Goal: Transaction & Acquisition: Purchase product/service

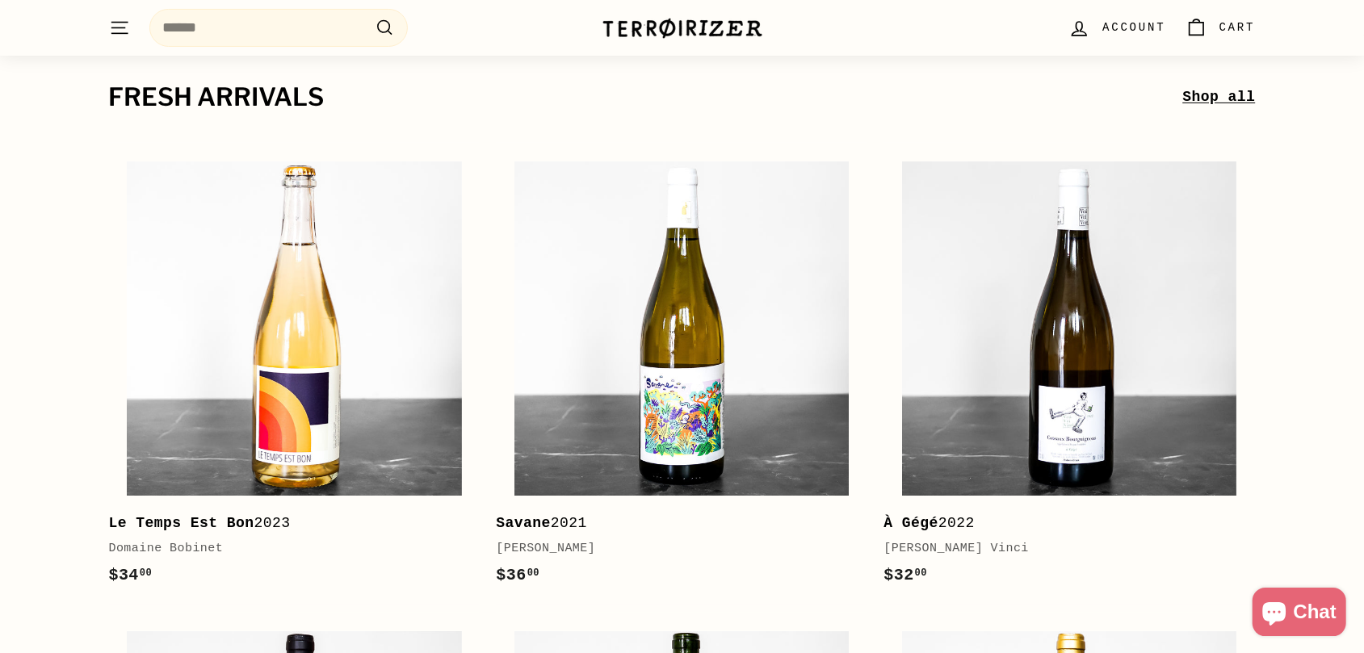
scroll to position [228, 0]
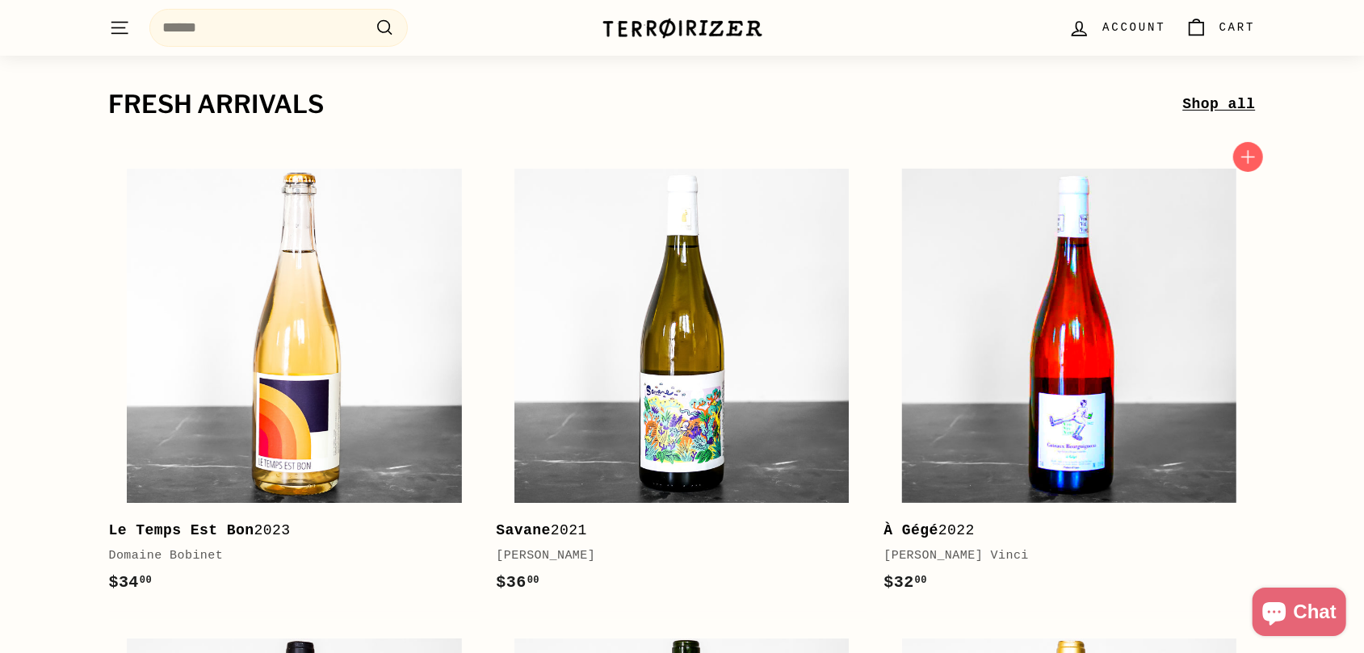
click at [1080, 304] on img at bounding box center [1069, 336] width 334 height 334
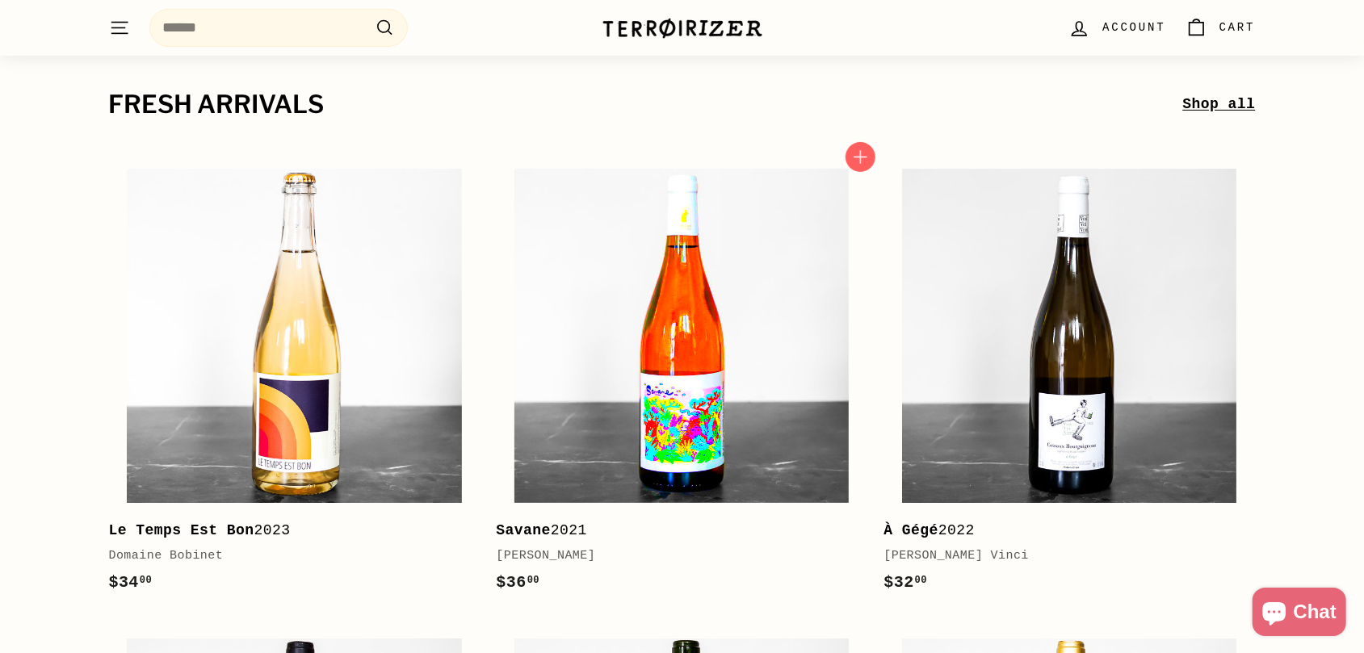
click at [678, 343] on img at bounding box center [681, 336] width 334 height 334
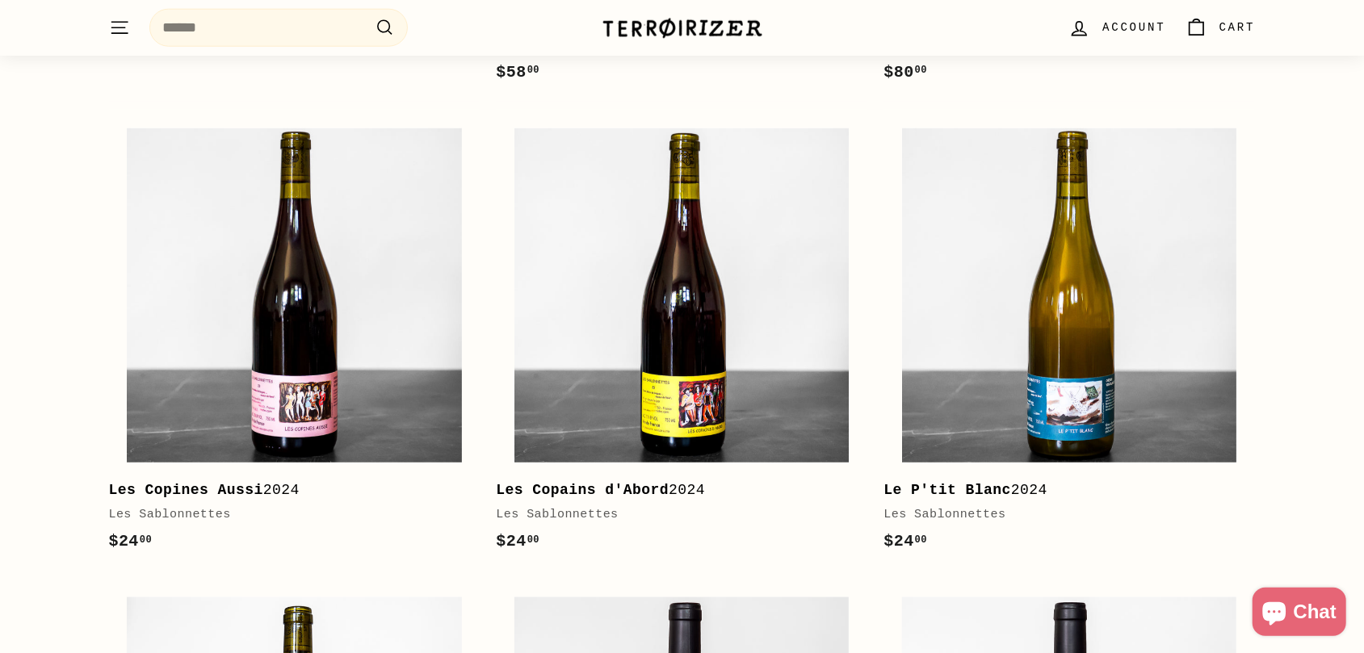
scroll to position [1246, 0]
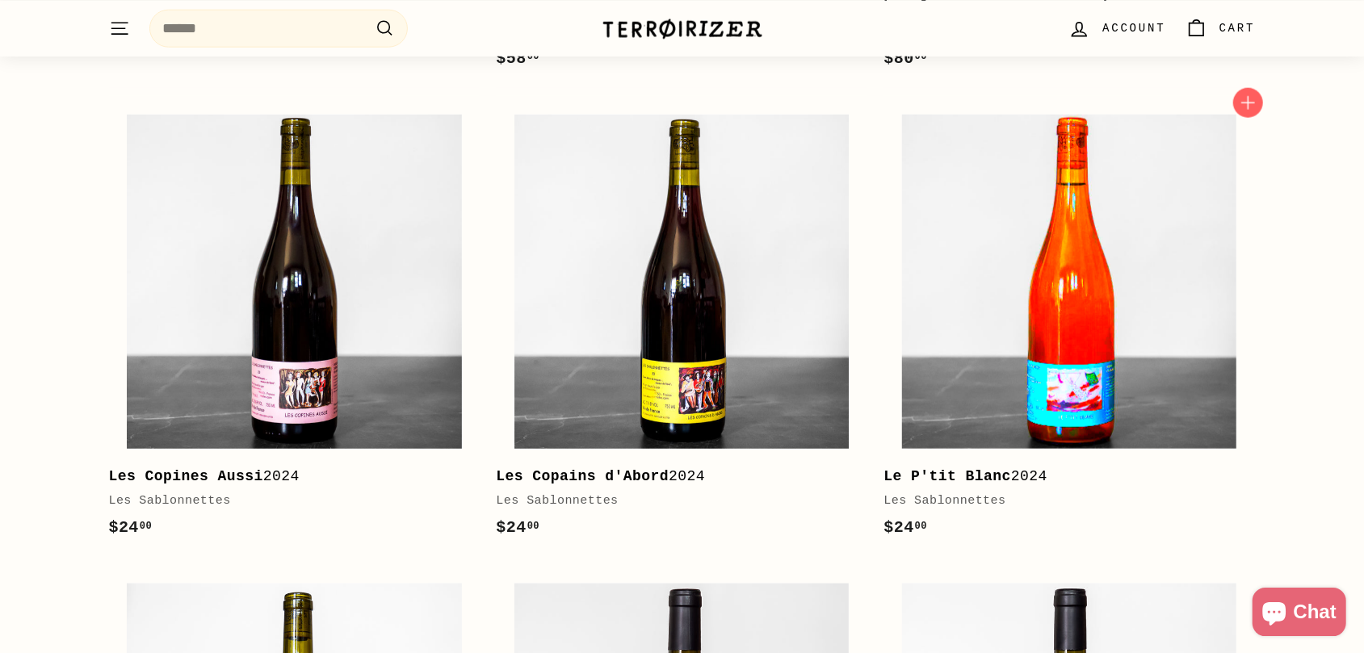
click at [1064, 269] on img at bounding box center [1069, 281] width 334 height 334
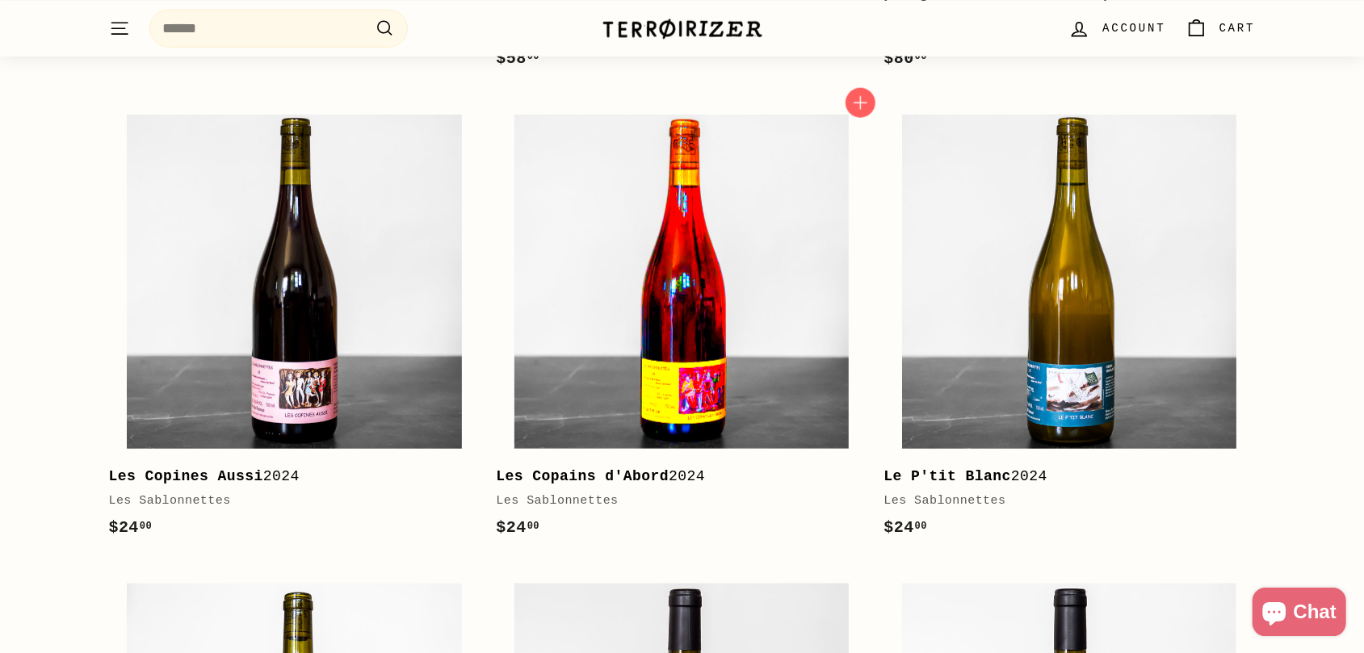
click at [641, 304] on img at bounding box center [681, 281] width 334 height 334
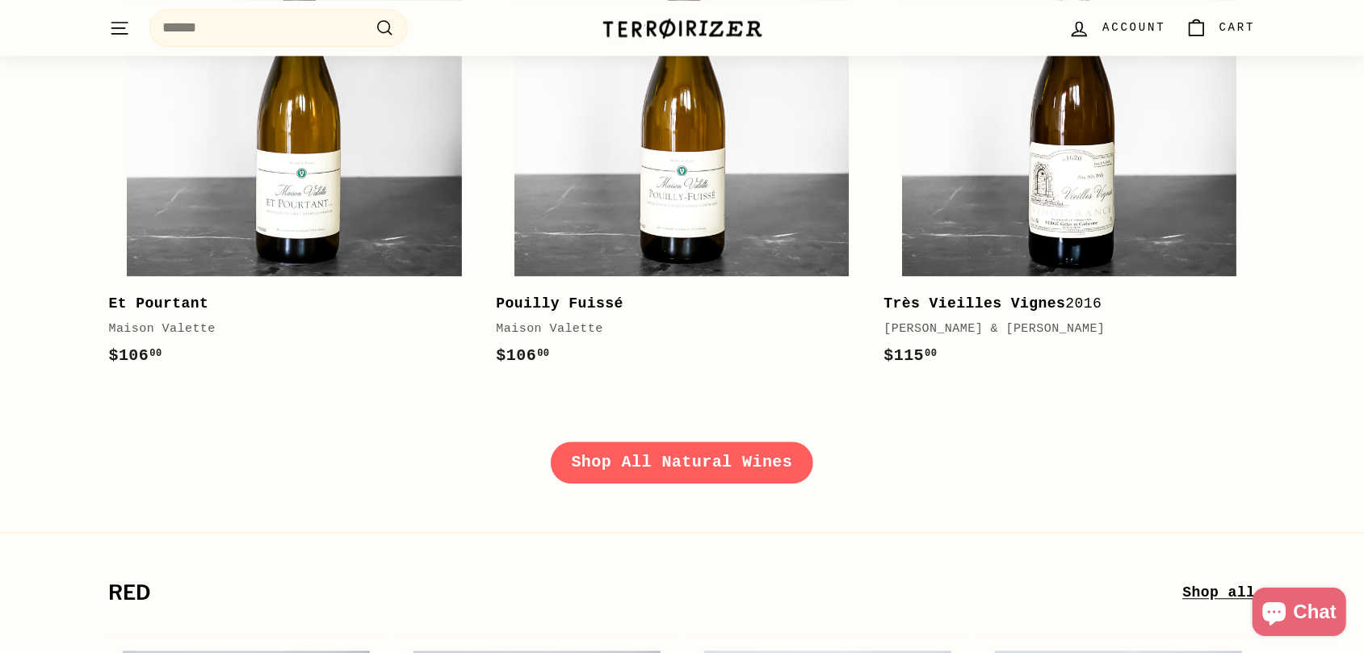
scroll to position [2422, 0]
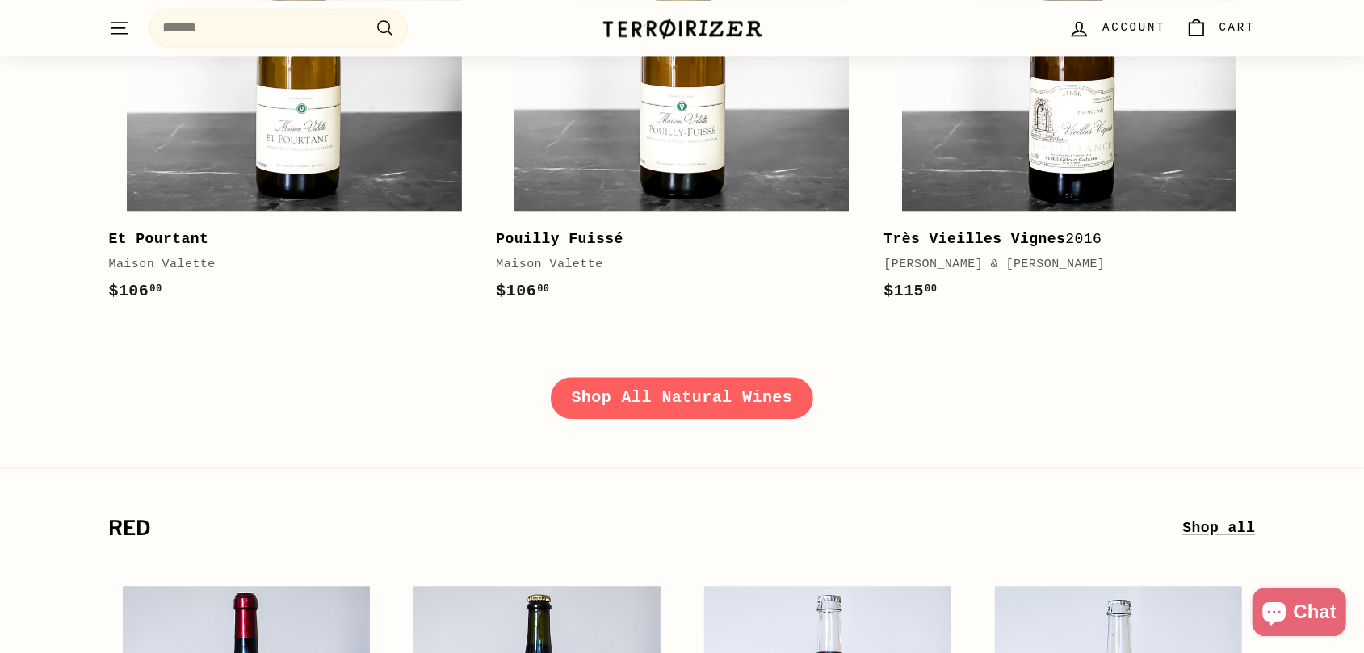
click at [708, 397] on link "Shop All Natural Wines" at bounding box center [682, 398] width 263 height 42
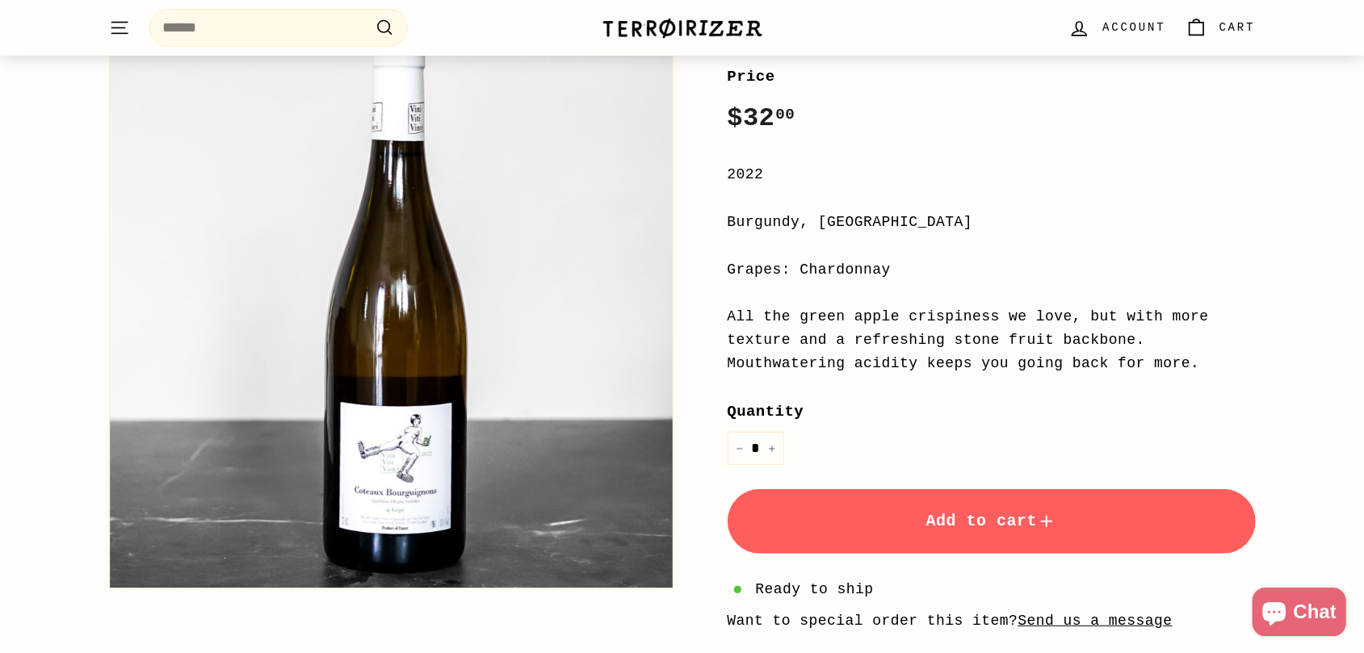
scroll to position [252, 0]
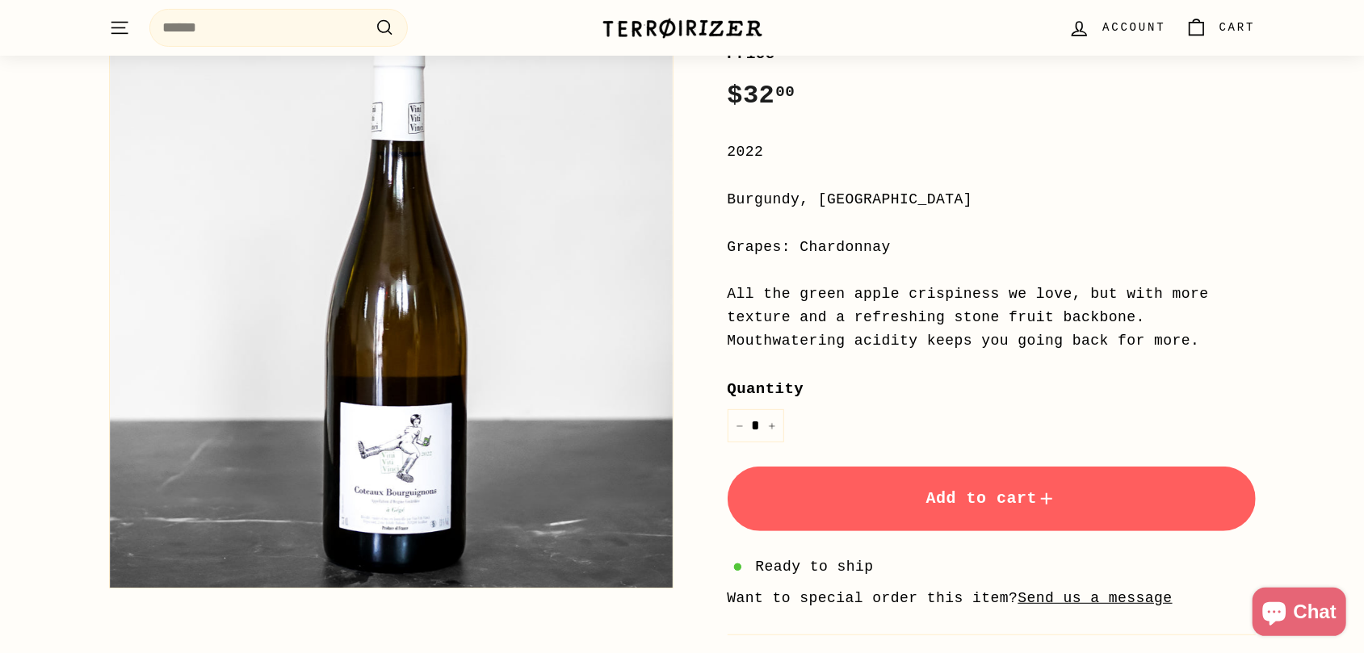
click at [997, 507] on span "Add to cart" at bounding box center [991, 498] width 131 height 19
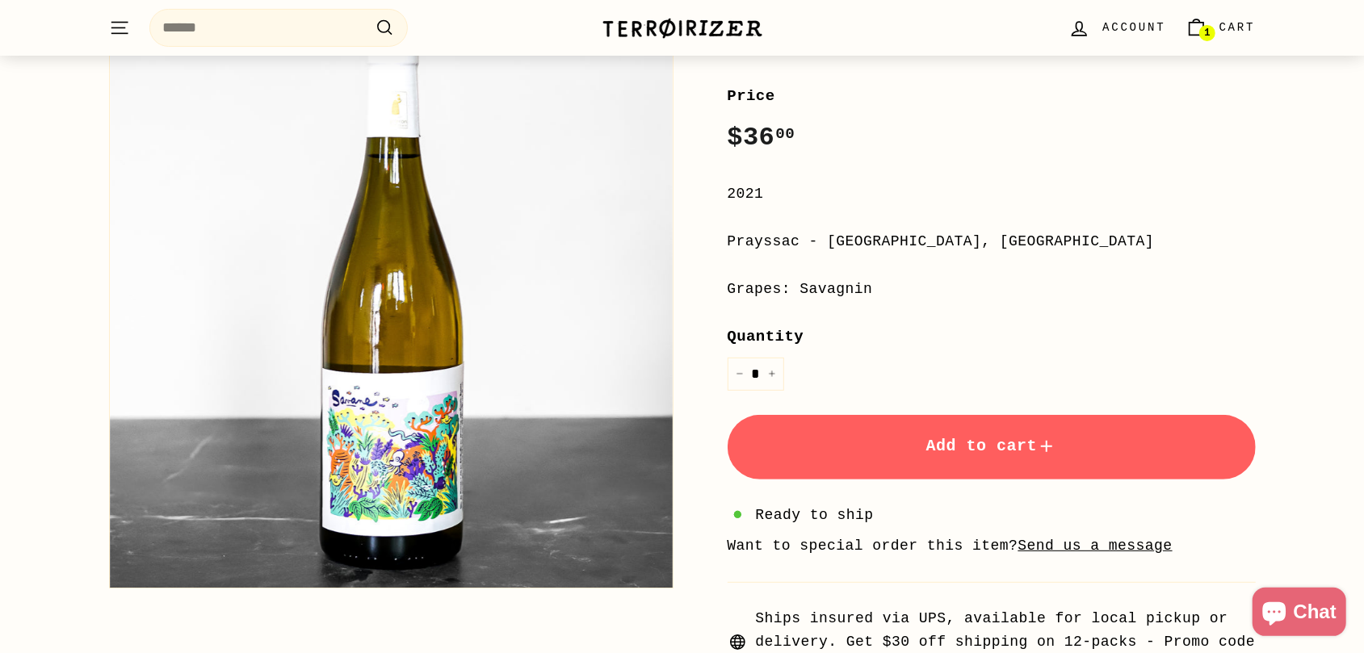
scroll to position [252, 0]
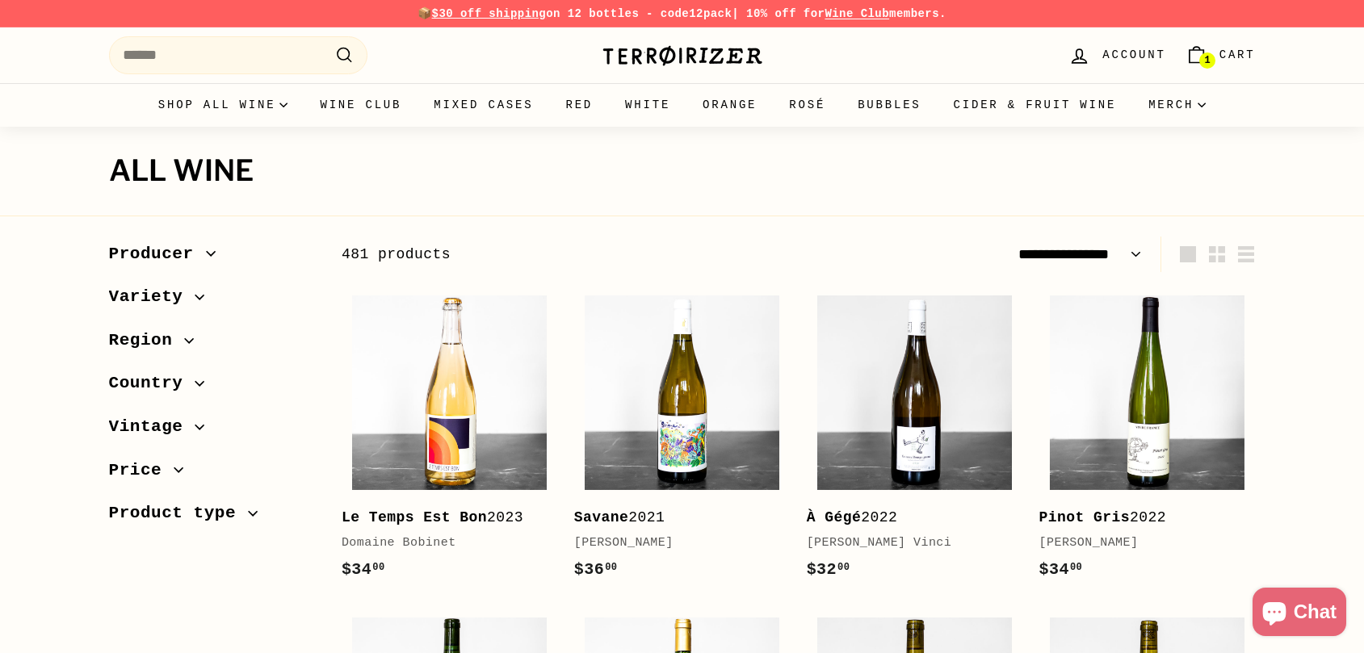
select select "**********"
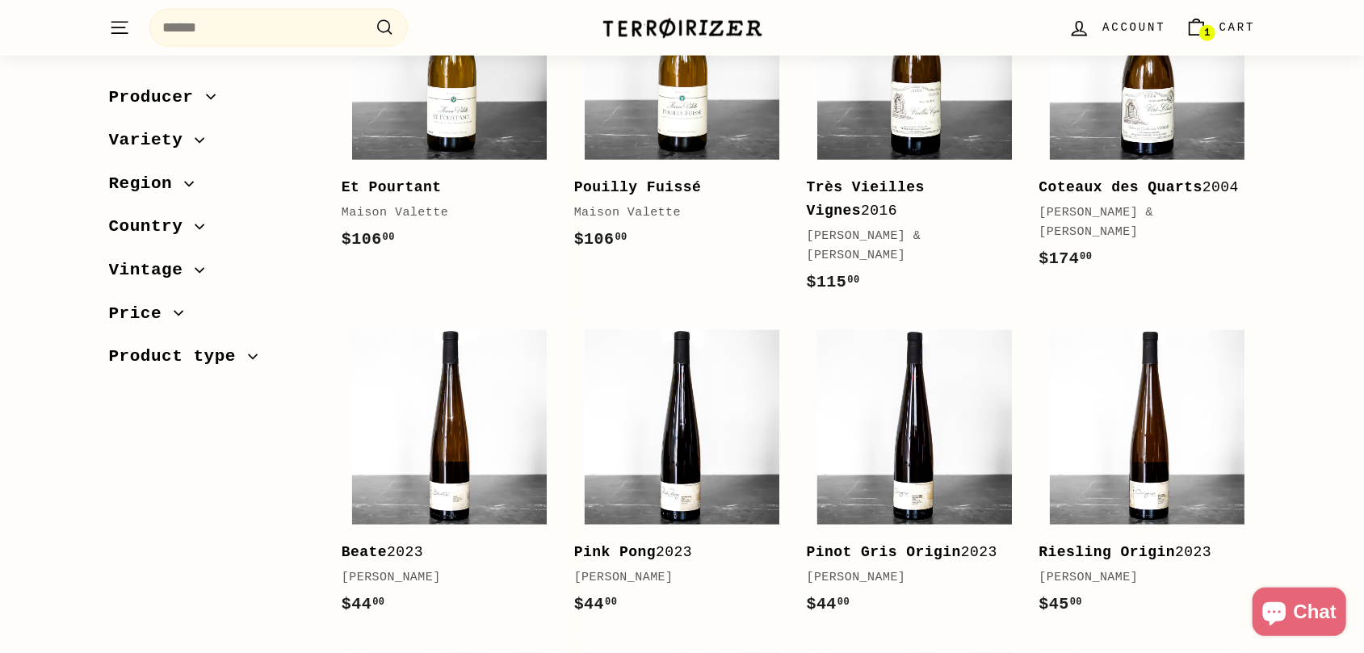
scroll to position [1679, 0]
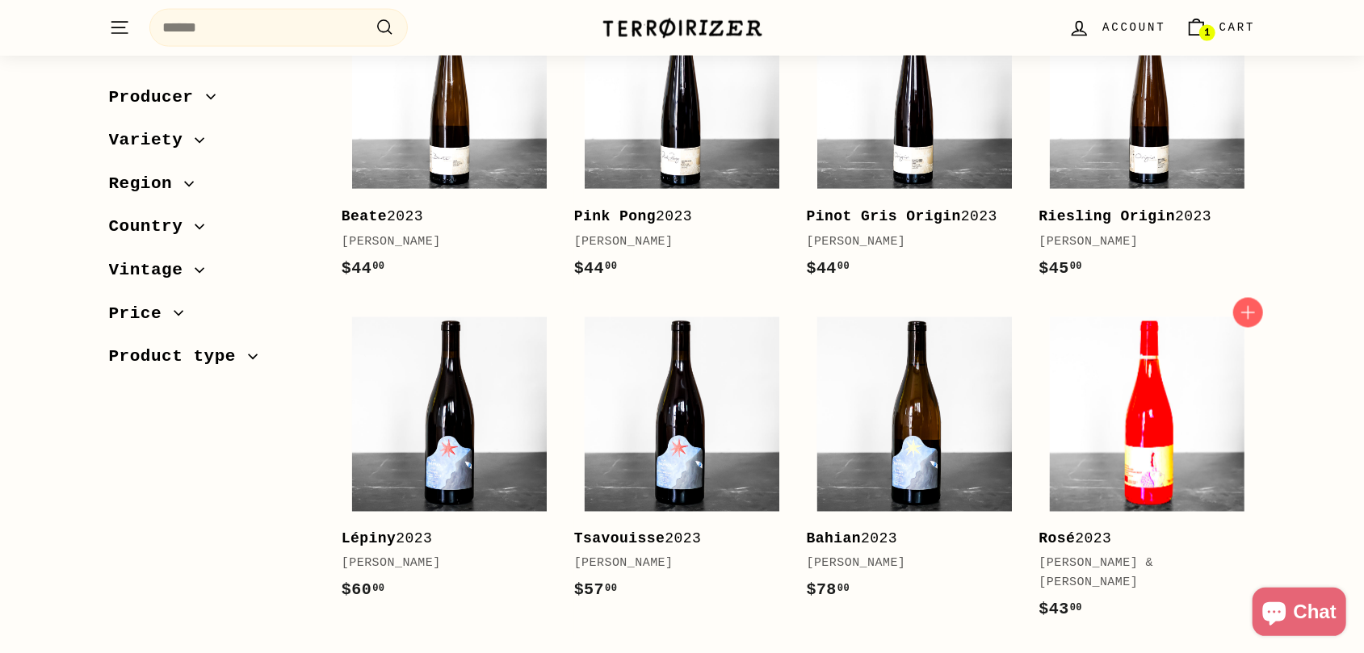
click at [1142, 411] on img at bounding box center [1147, 414] width 195 height 195
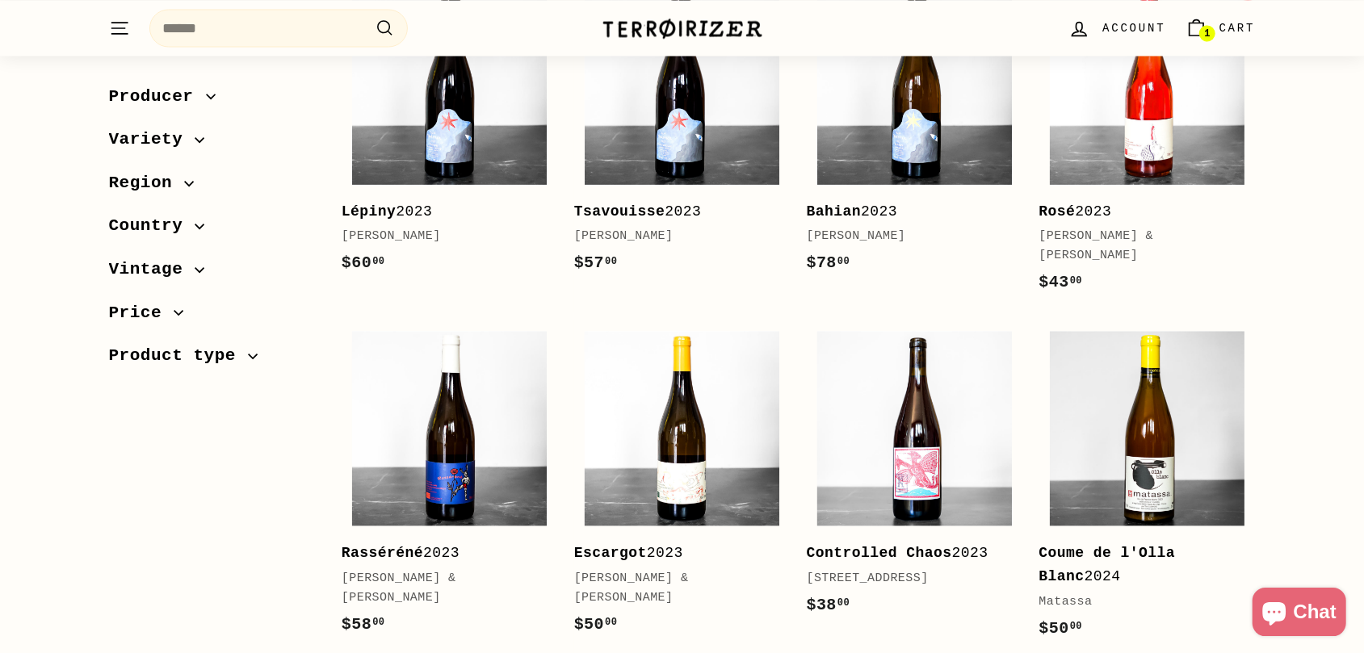
scroll to position [2015, 0]
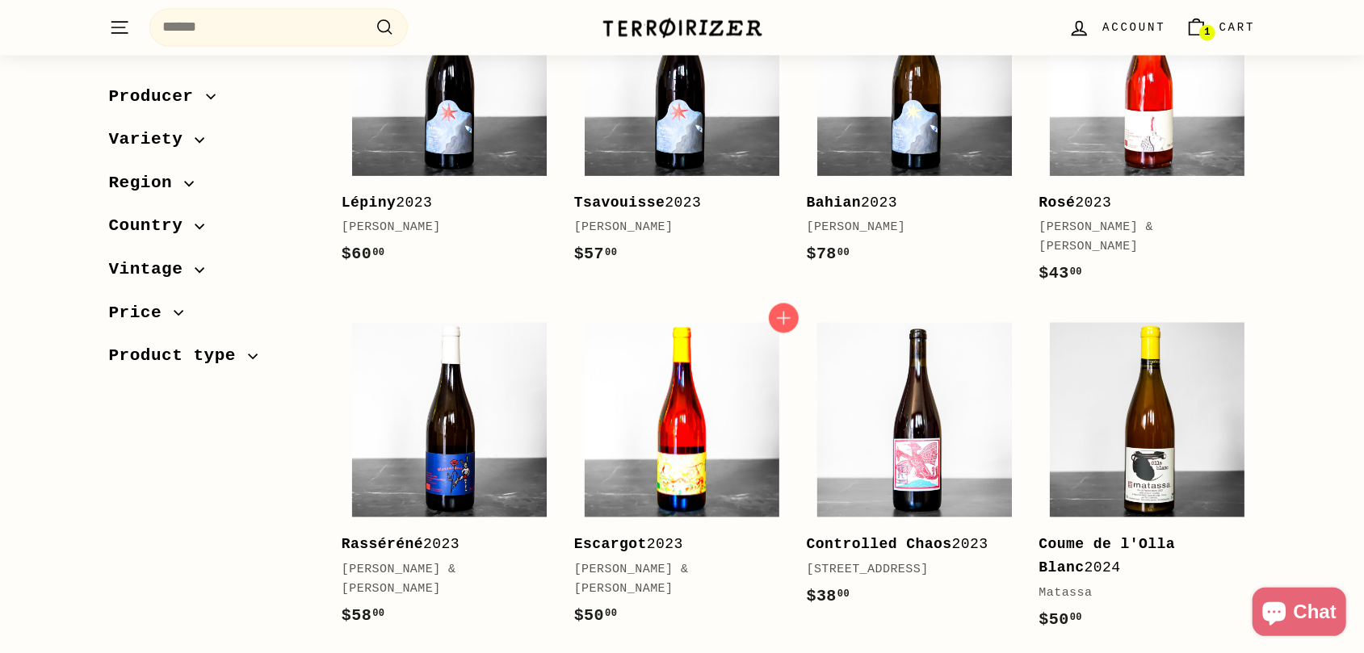
click at [669, 396] on img at bounding box center [681, 420] width 195 height 195
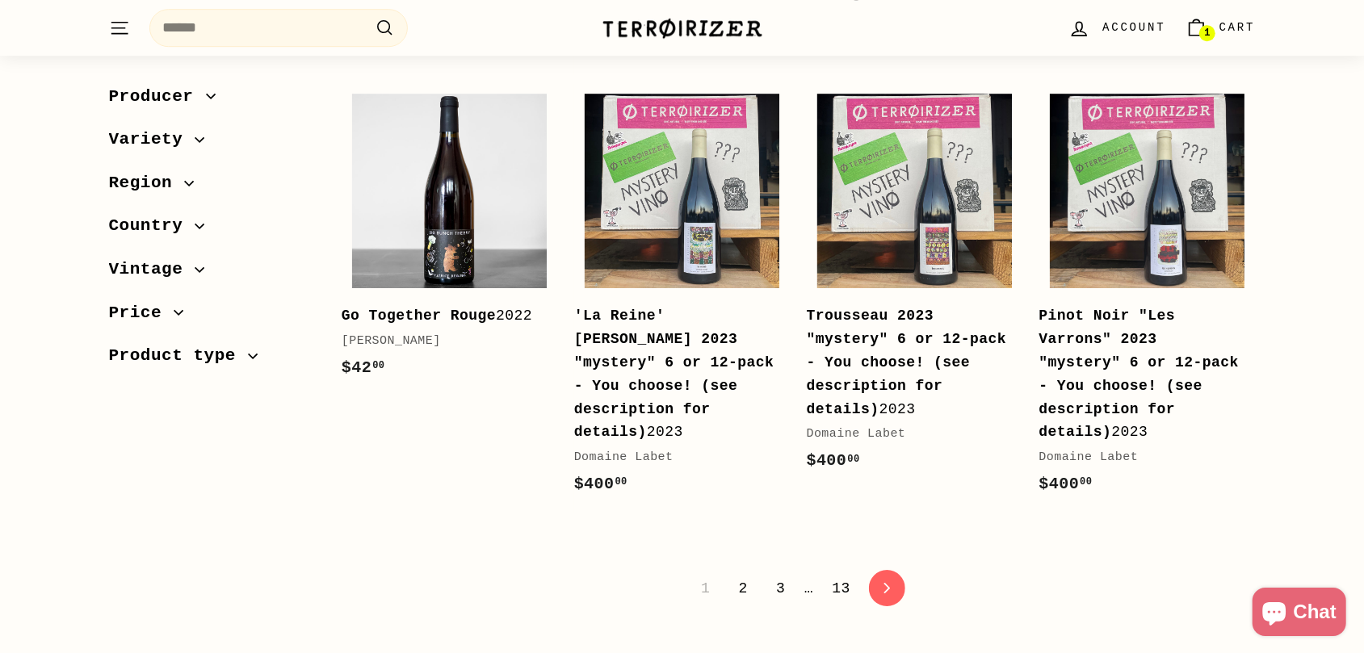
scroll to position [3358, 0]
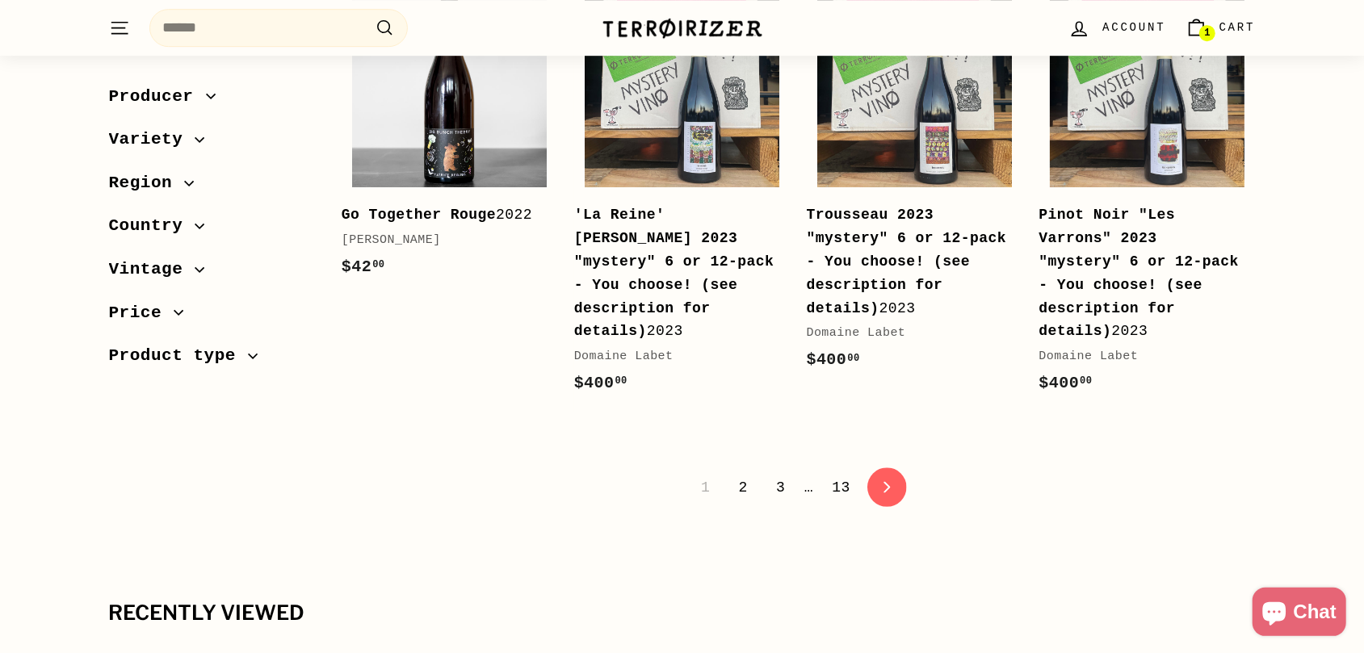
click at [886, 482] on icon "icon-chevron" at bounding box center [887, 487] width 11 height 11
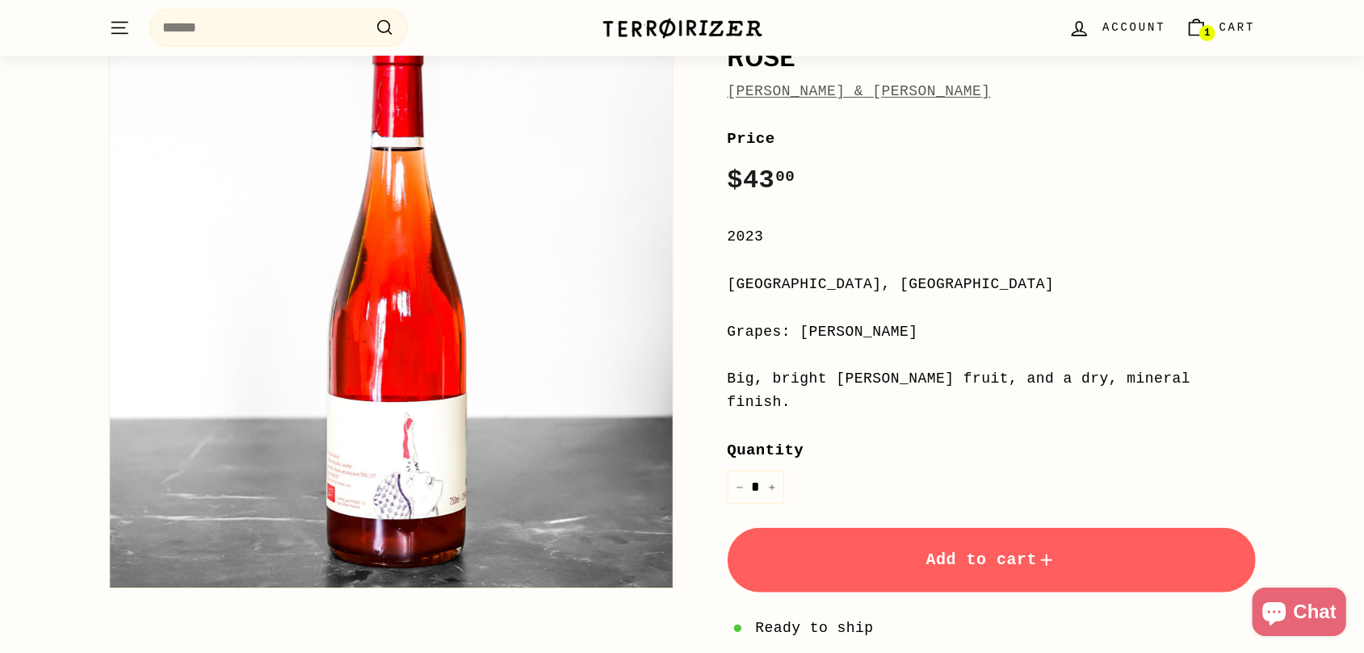
scroll to position [168, 0]
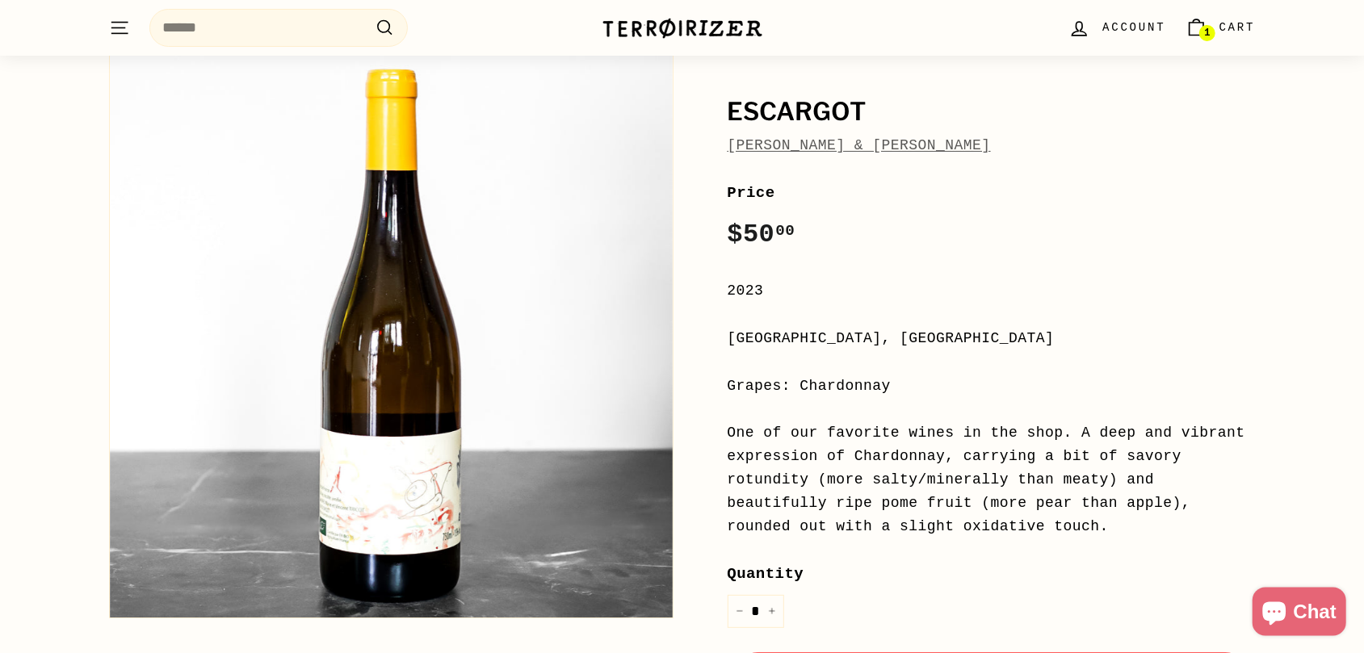
scroll to position [84, 0]
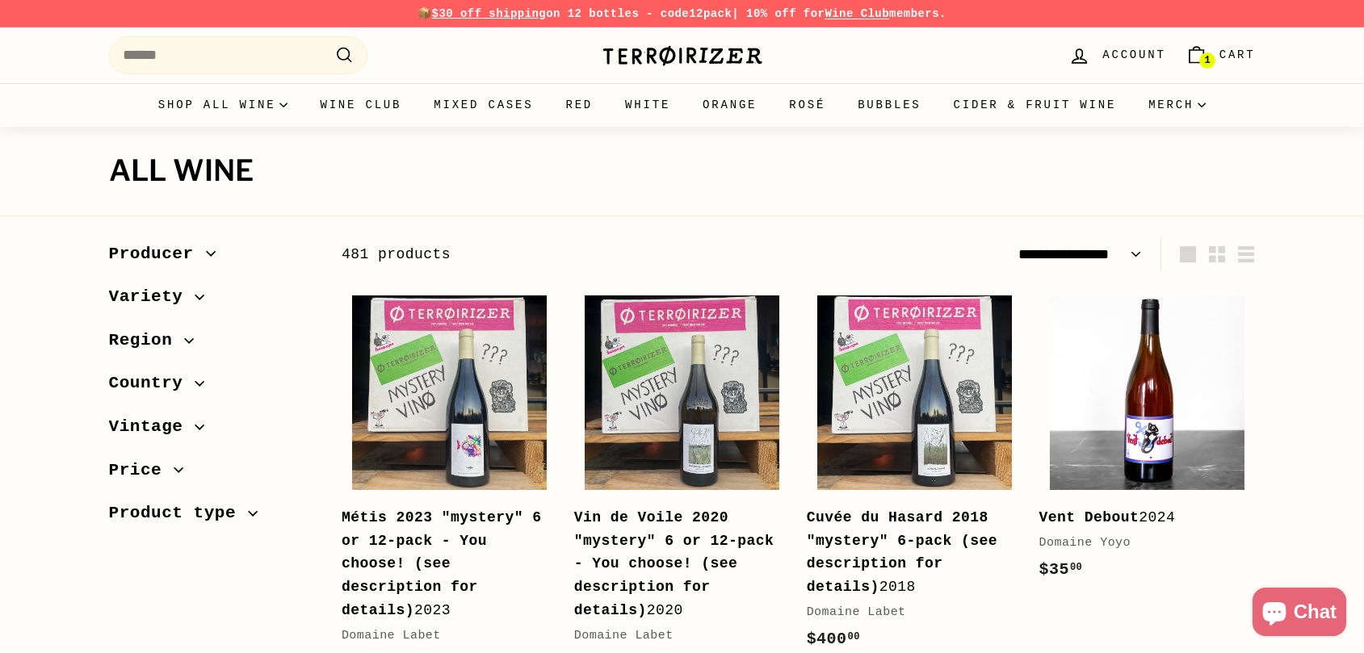
select select "**********"
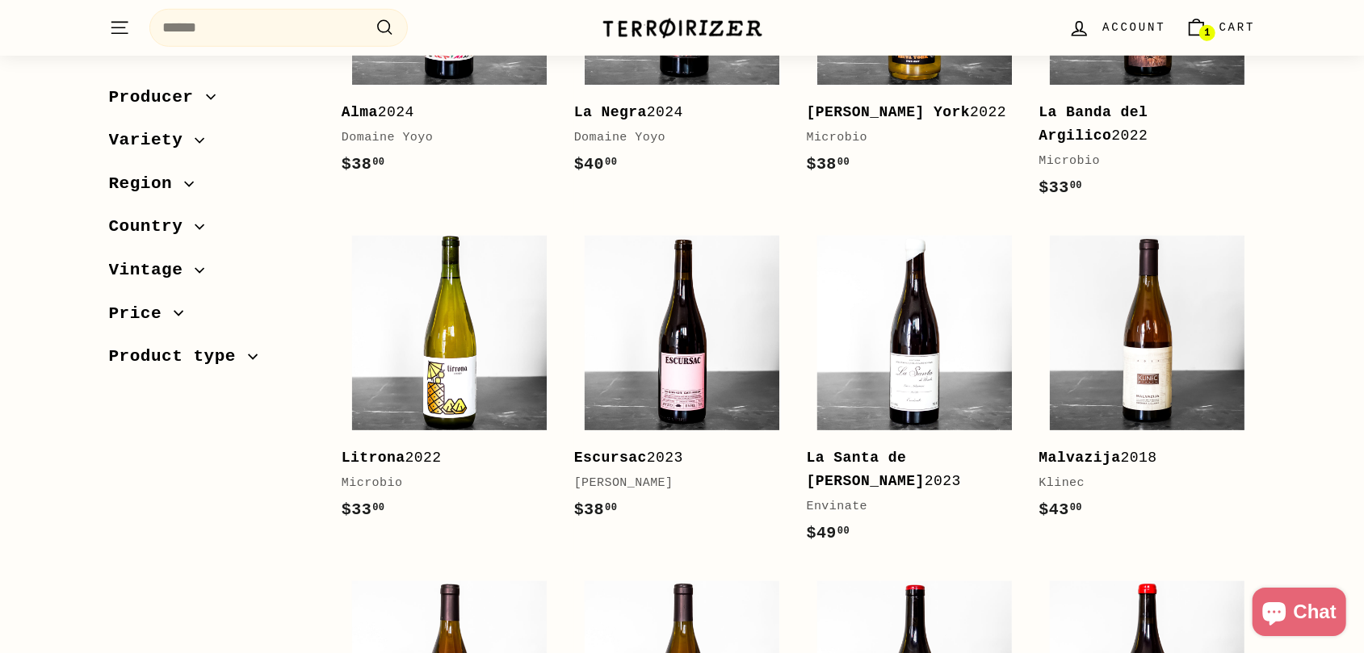
scroll to position [840, 0]
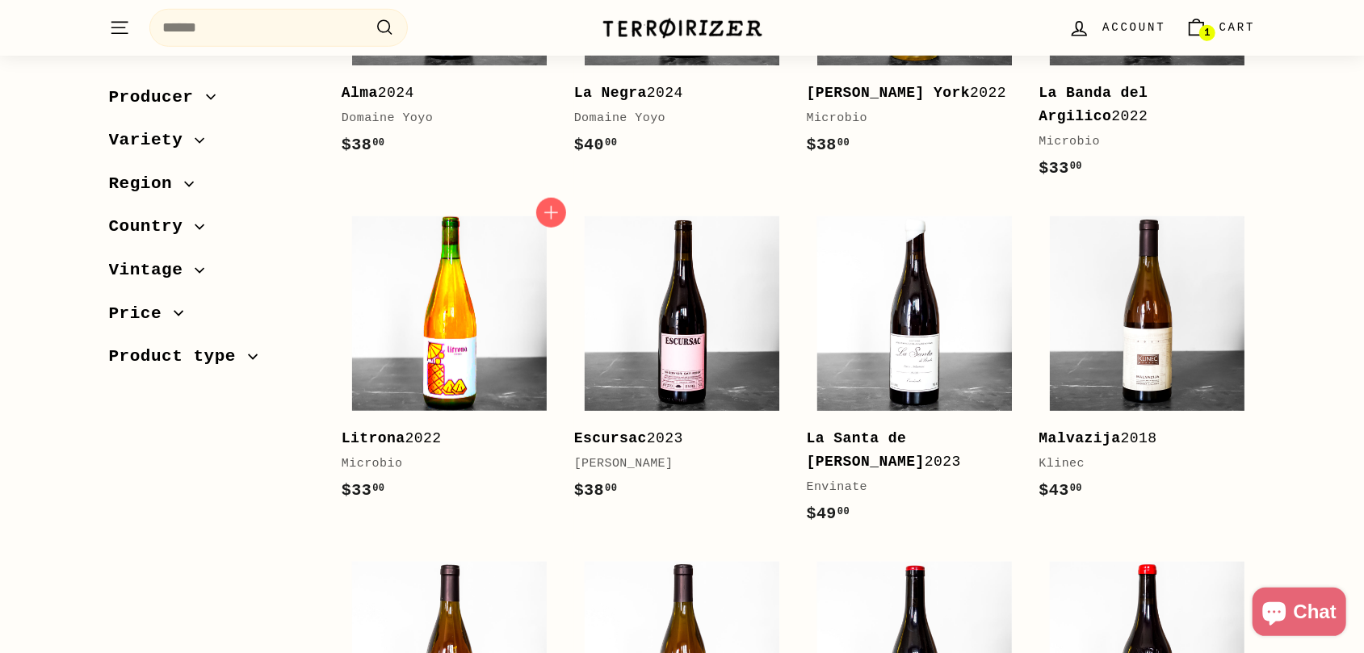
click at [425, 327] on img at bounding box center [449, 313] width 195 height 195
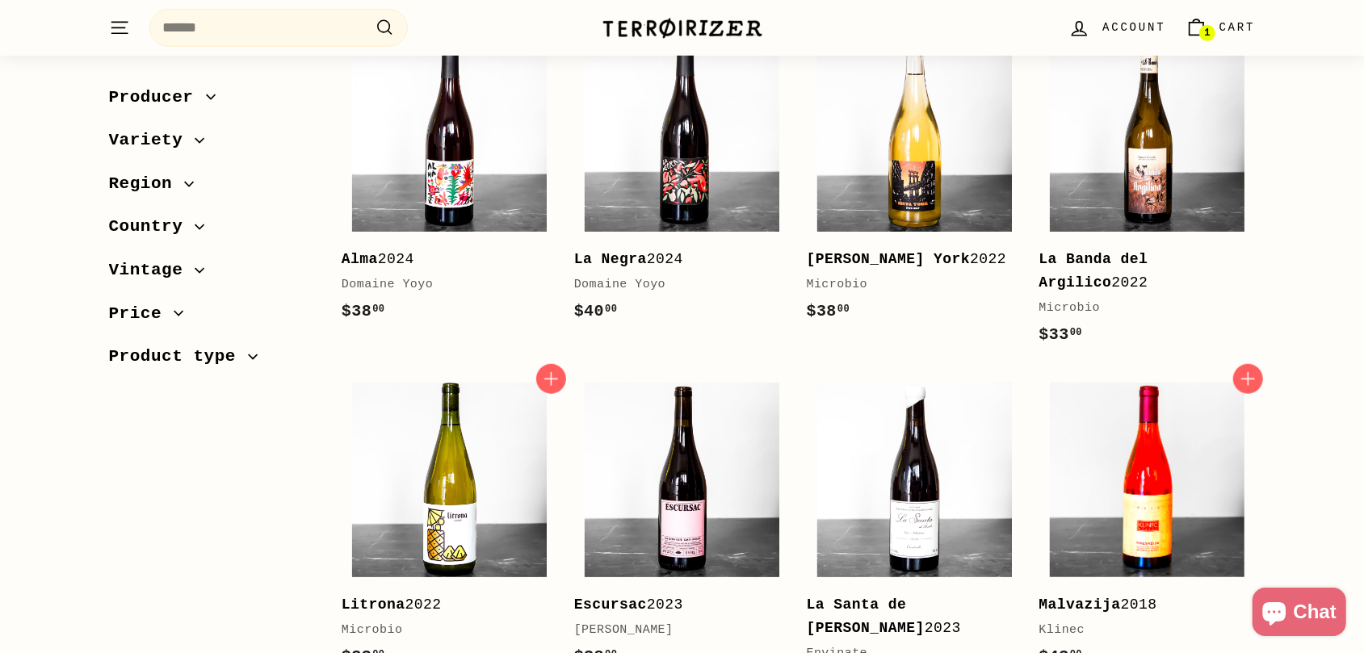
scroll to position [672, 0]
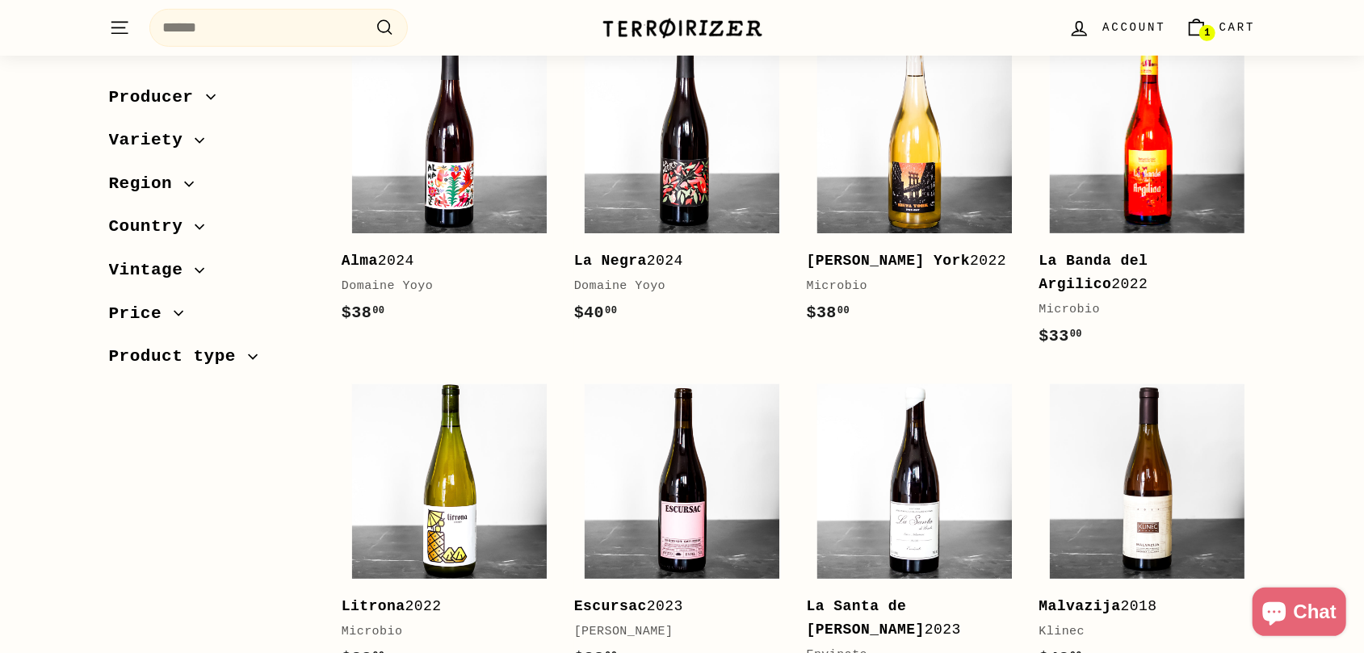
click at [1138, 183] on img at bounding box center [1147, 136] width 195 height 195
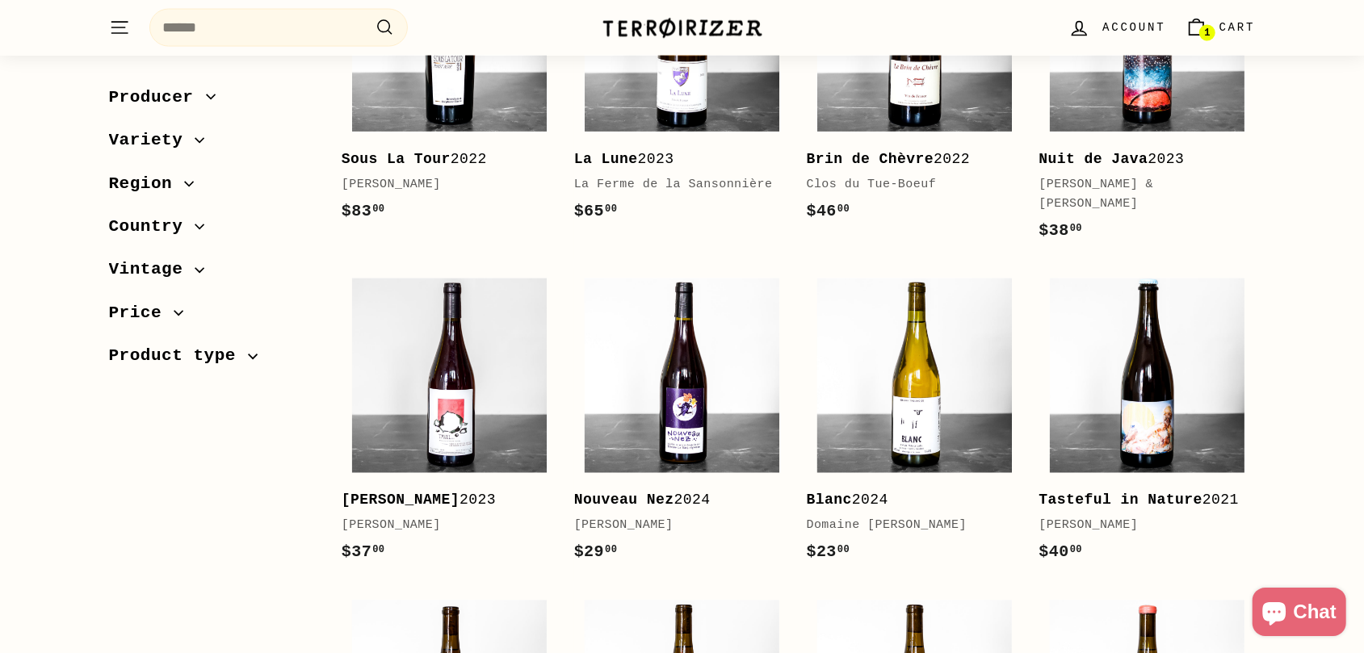
scroll to position [1847, 0]
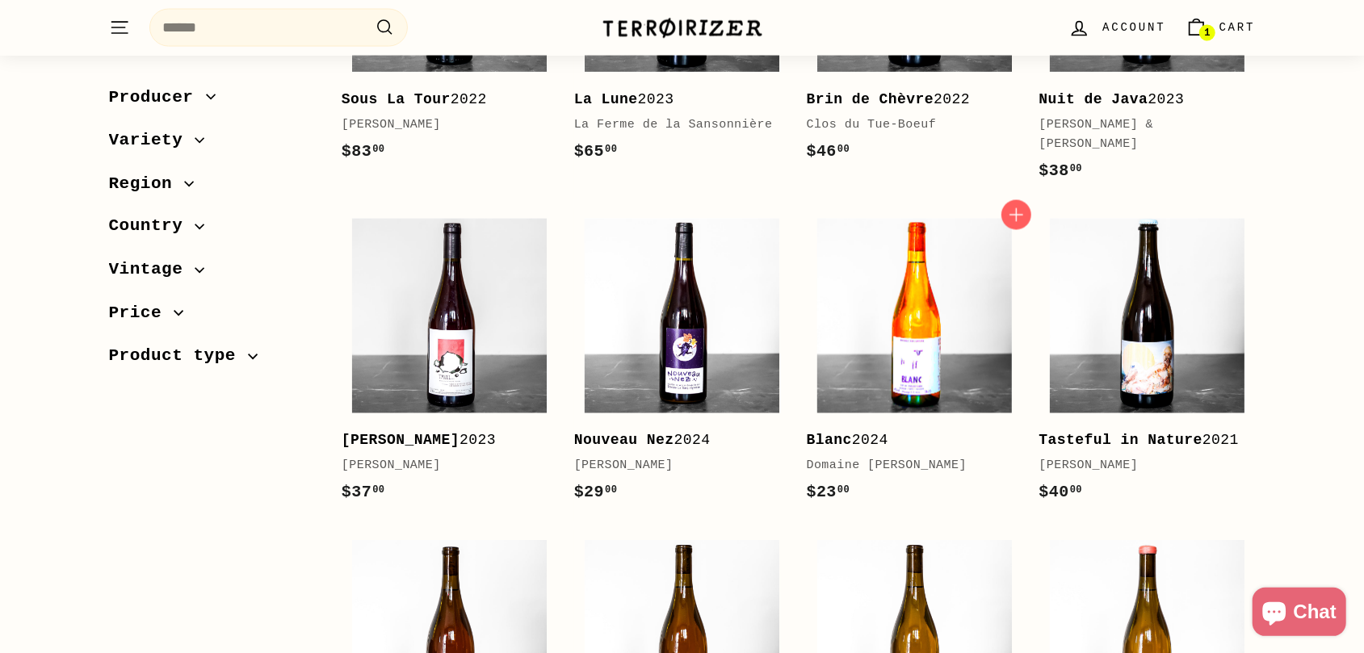
click at [906, 304] on img at bounding box center [914, 316] width 195 height 195
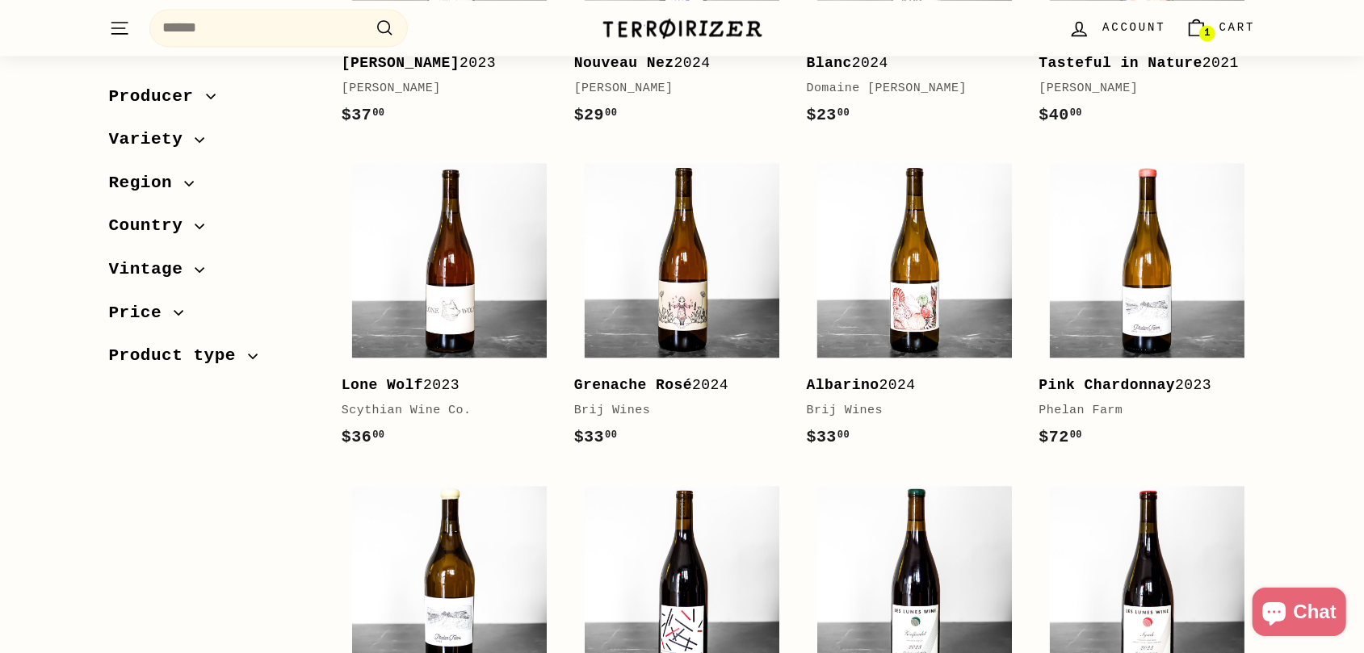
scroll to position [2267, 0]
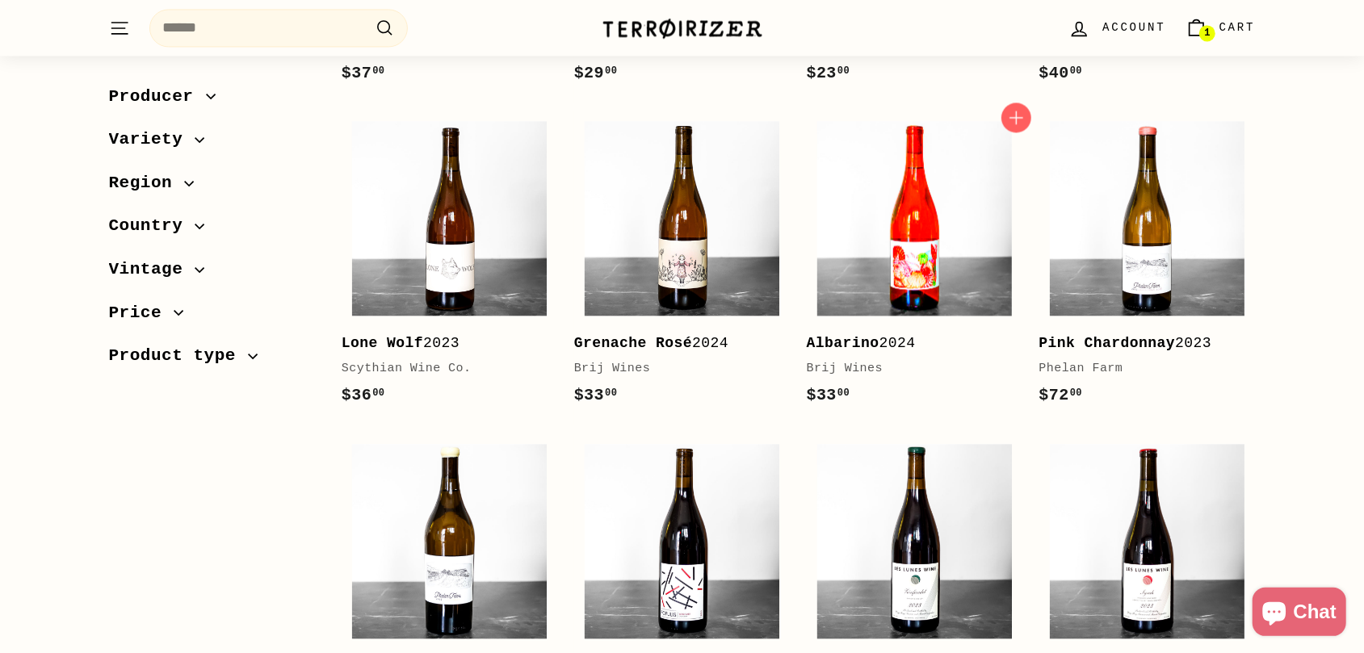
click at [910, 220] on img at bounding box center [914, 218] width 195 height 195
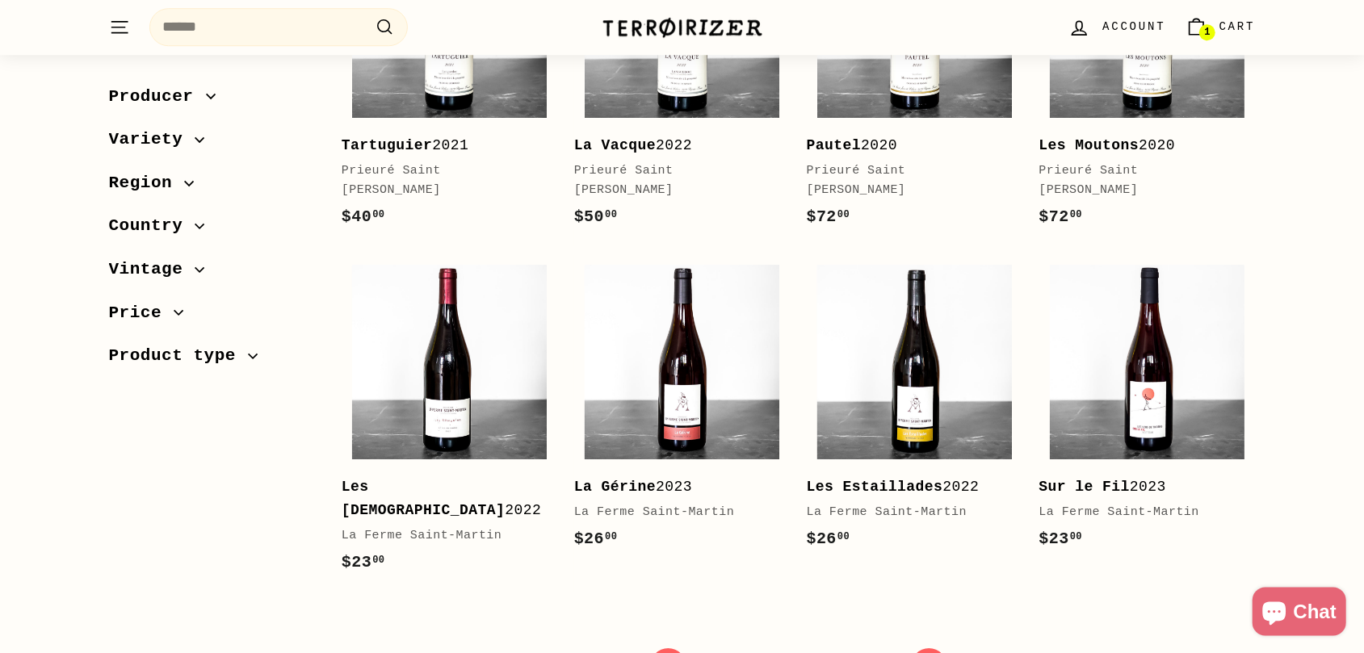
scroll to position [3274, 0]
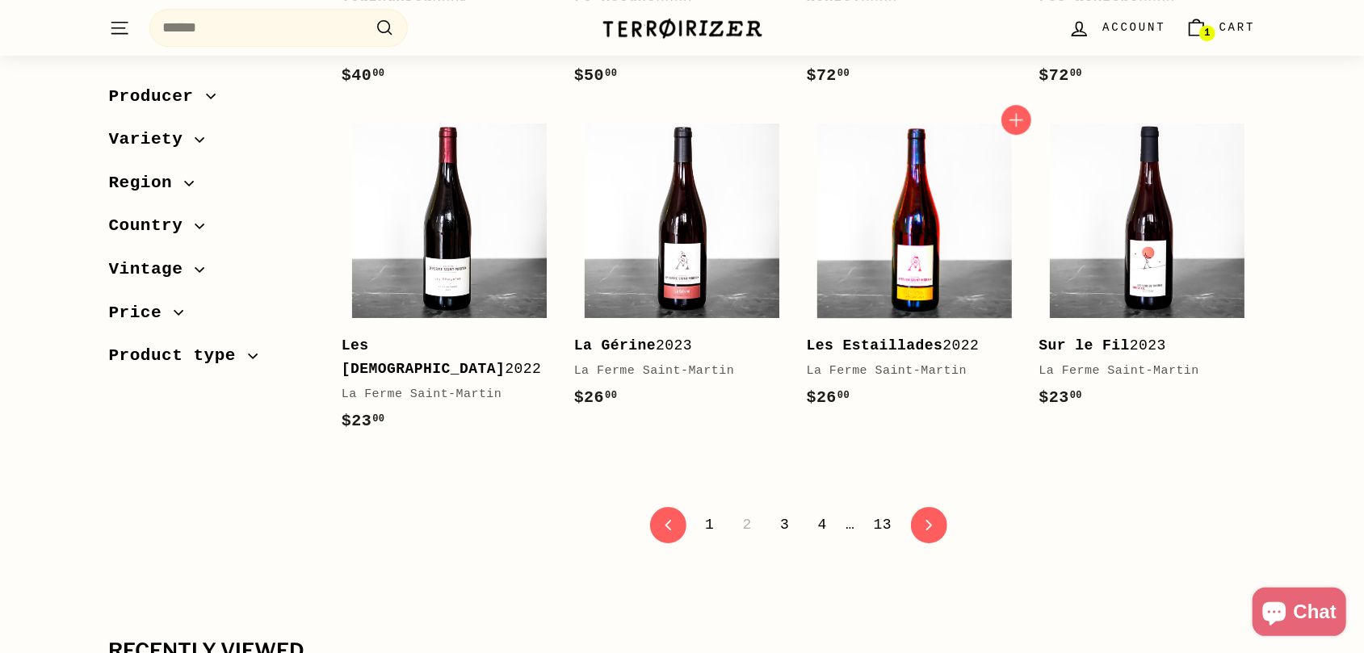
click at [909, 199] on img at bounding box center [914, 221] width 195 height 195
click at [924, 505] on link "icon-chevron Next" at bounding box center [929, 525] width 40 height 40
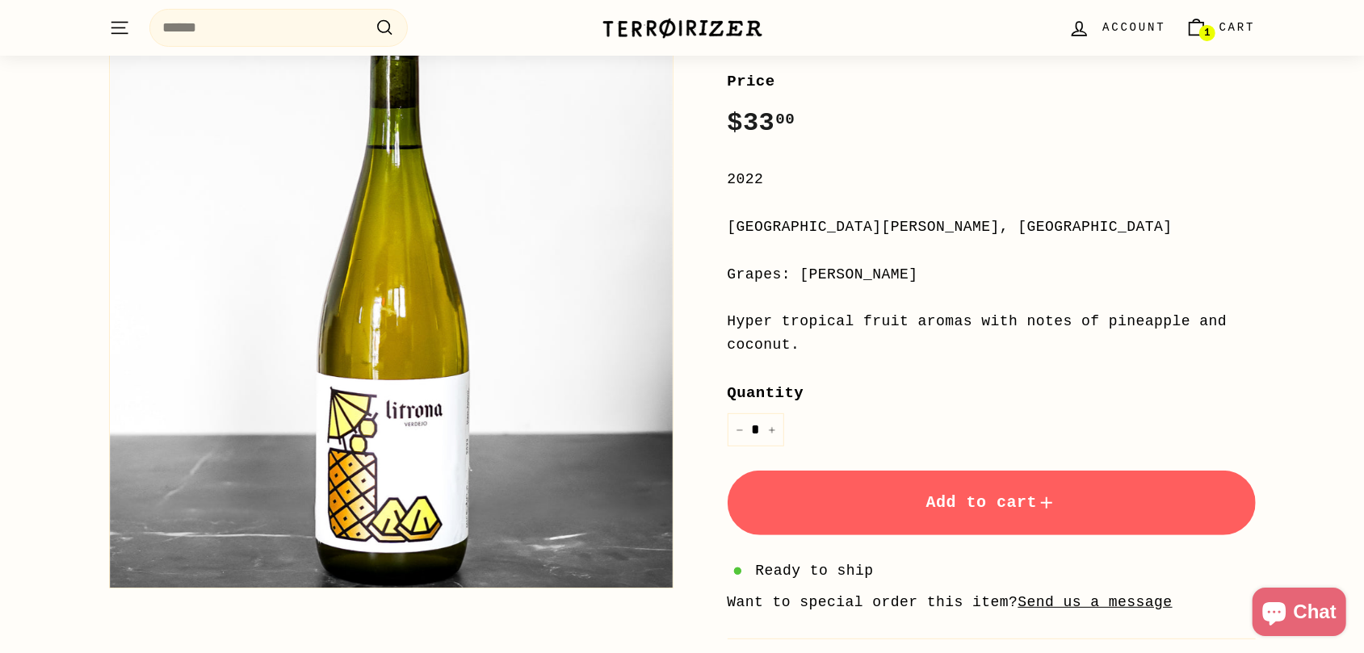
scroll to position [252, 0]
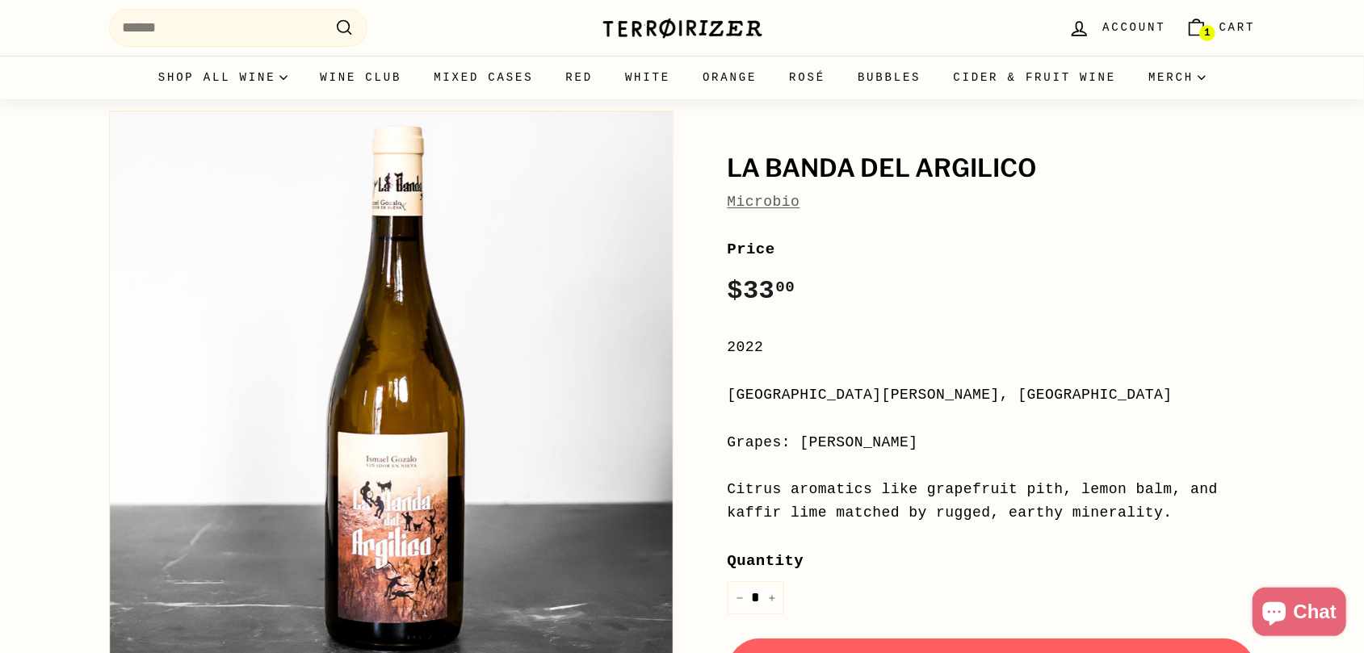
scroll to position [84, 0]
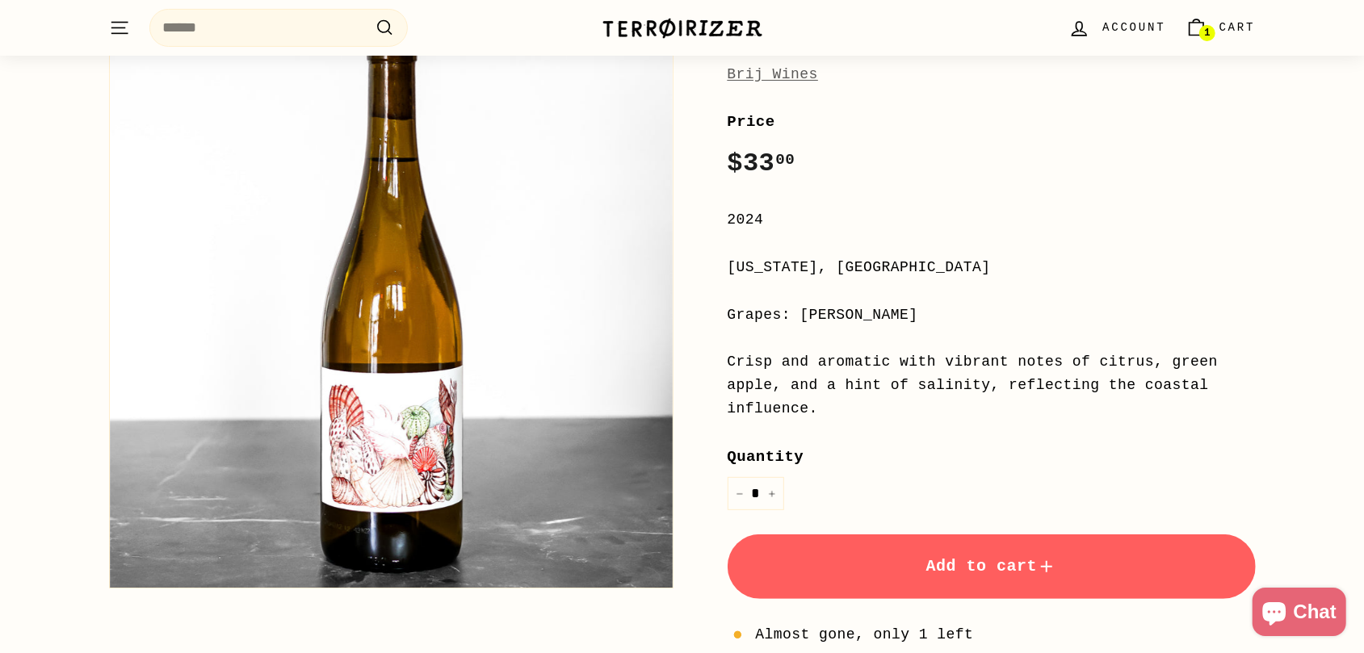
scroll to position [168, 0]
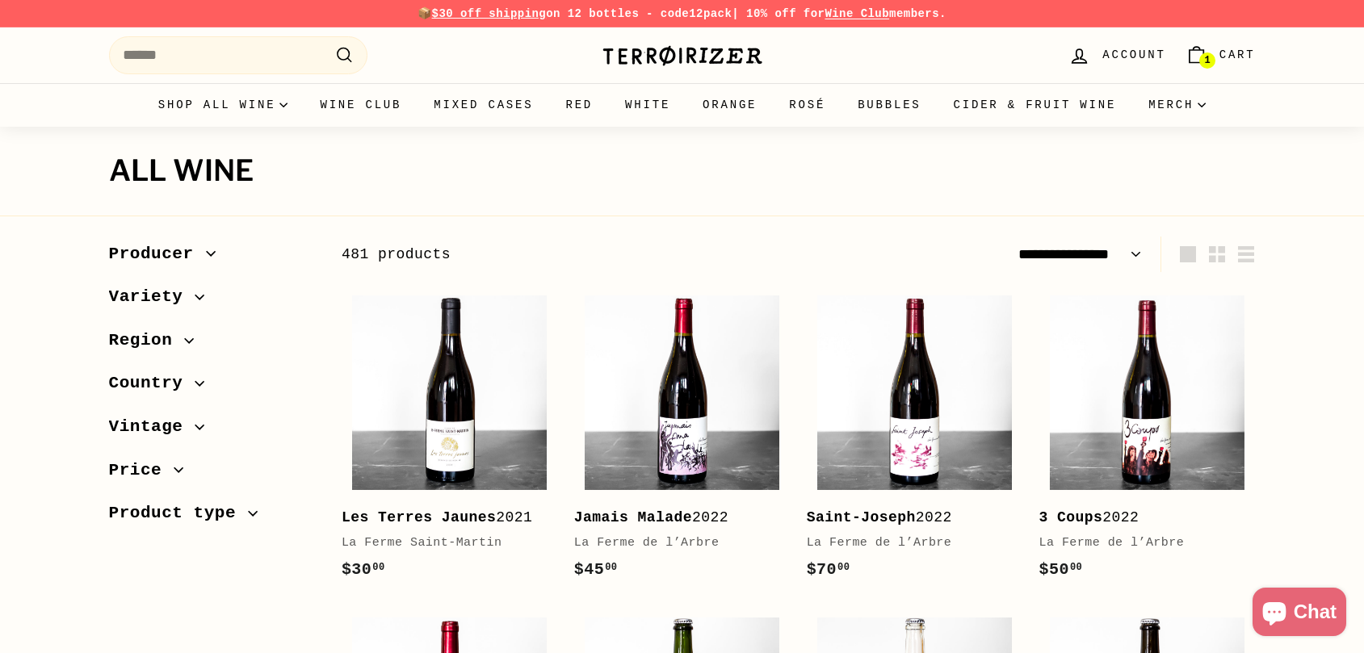
select select "**********"
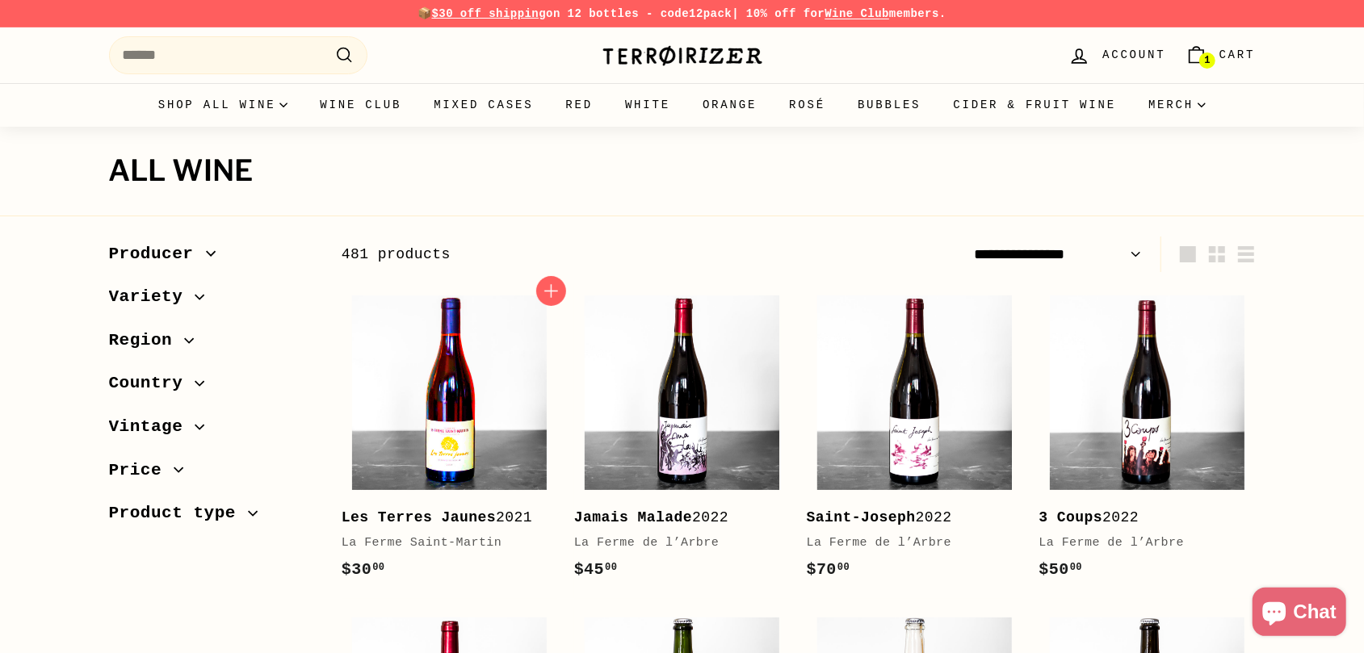
click at [450, 429] on img at bounding box center [449, 392] width 195 height 195
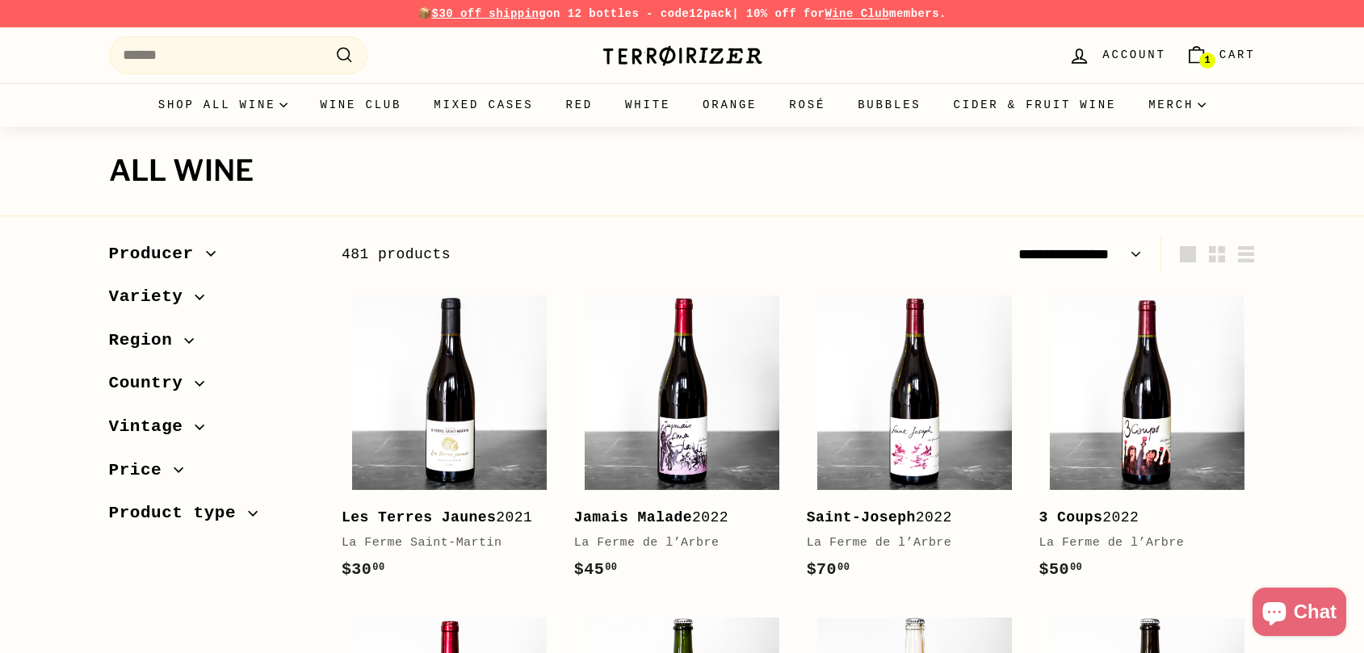
select select "**********"
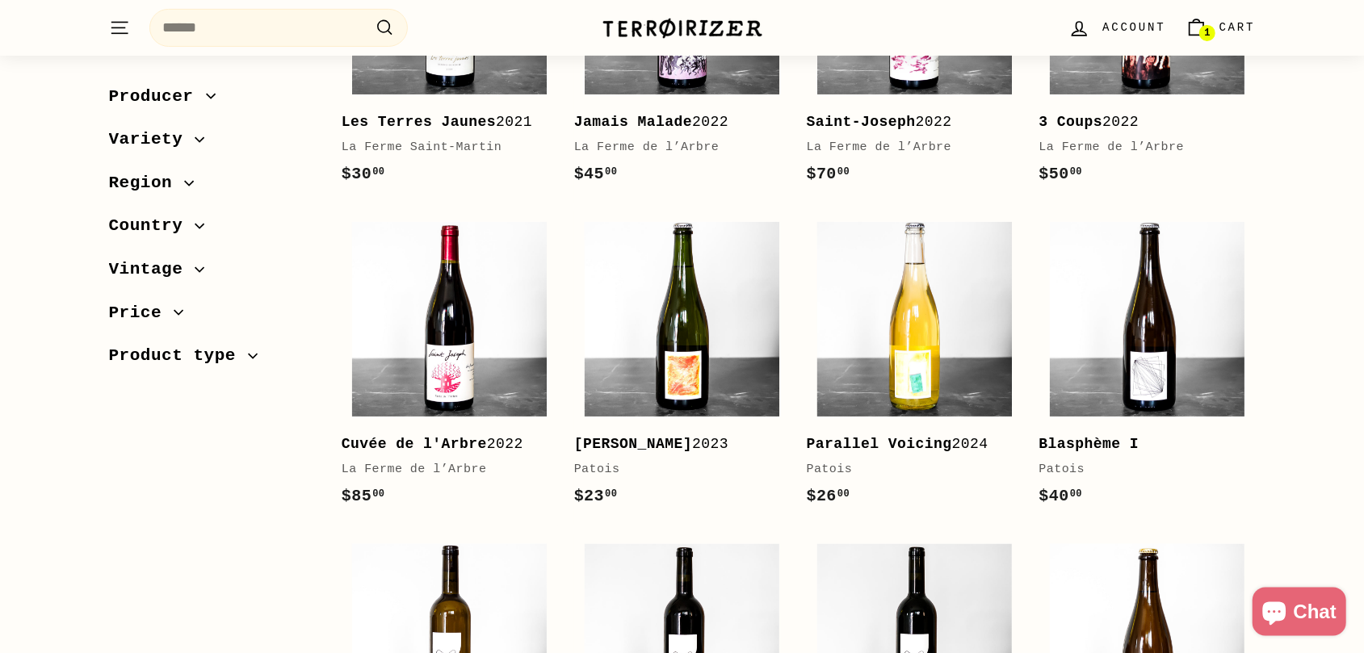
scroll to position [504, 0]
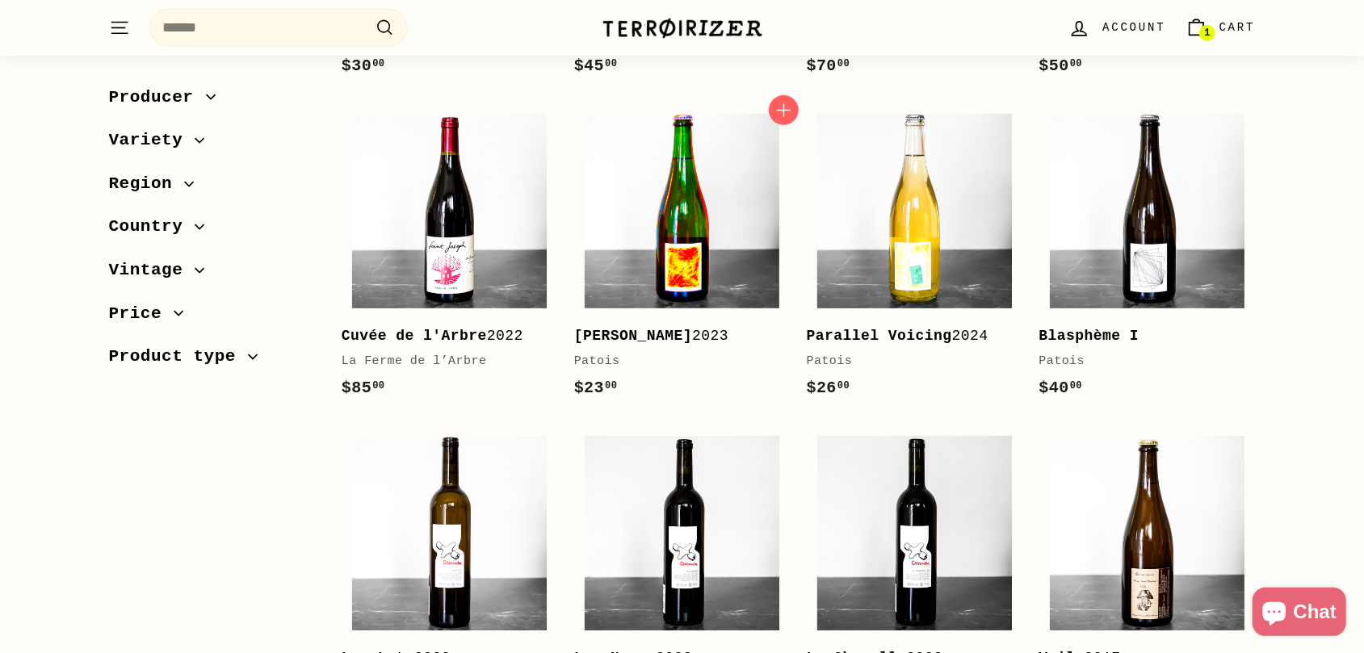
click at [678, 239] on img at bounding box center [681, 211] width 195 height 195
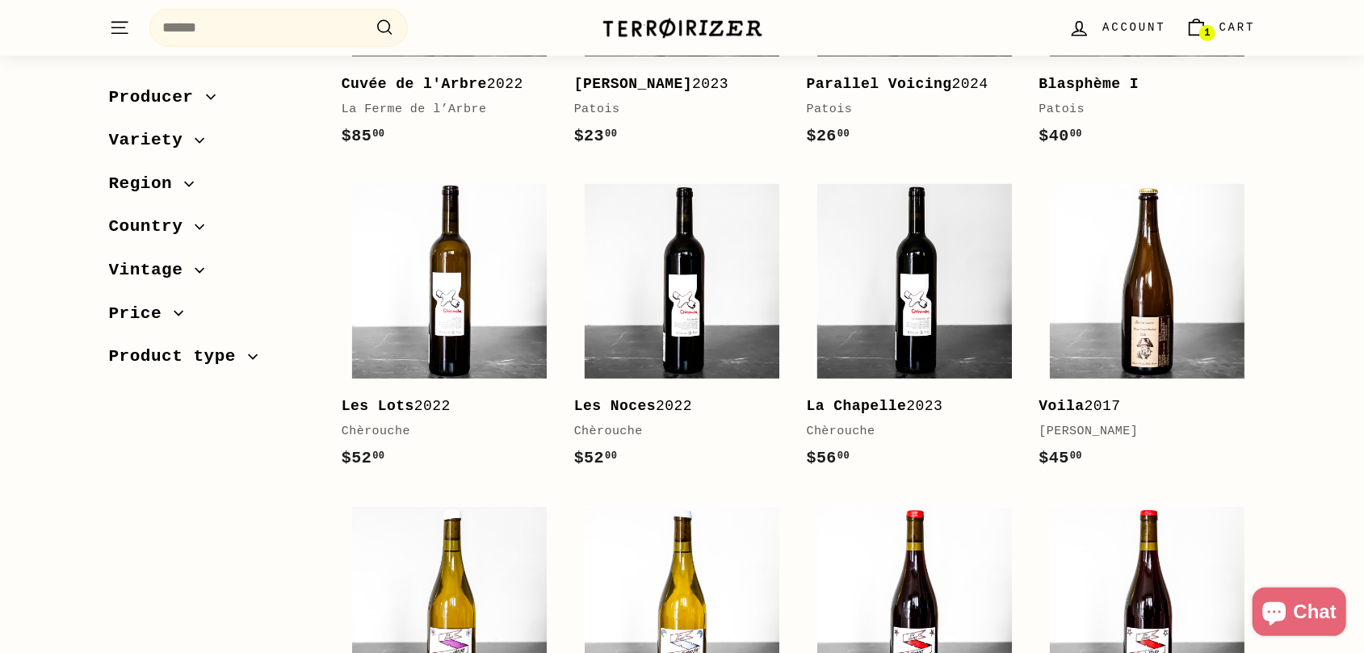
scroll to position [924, 0]
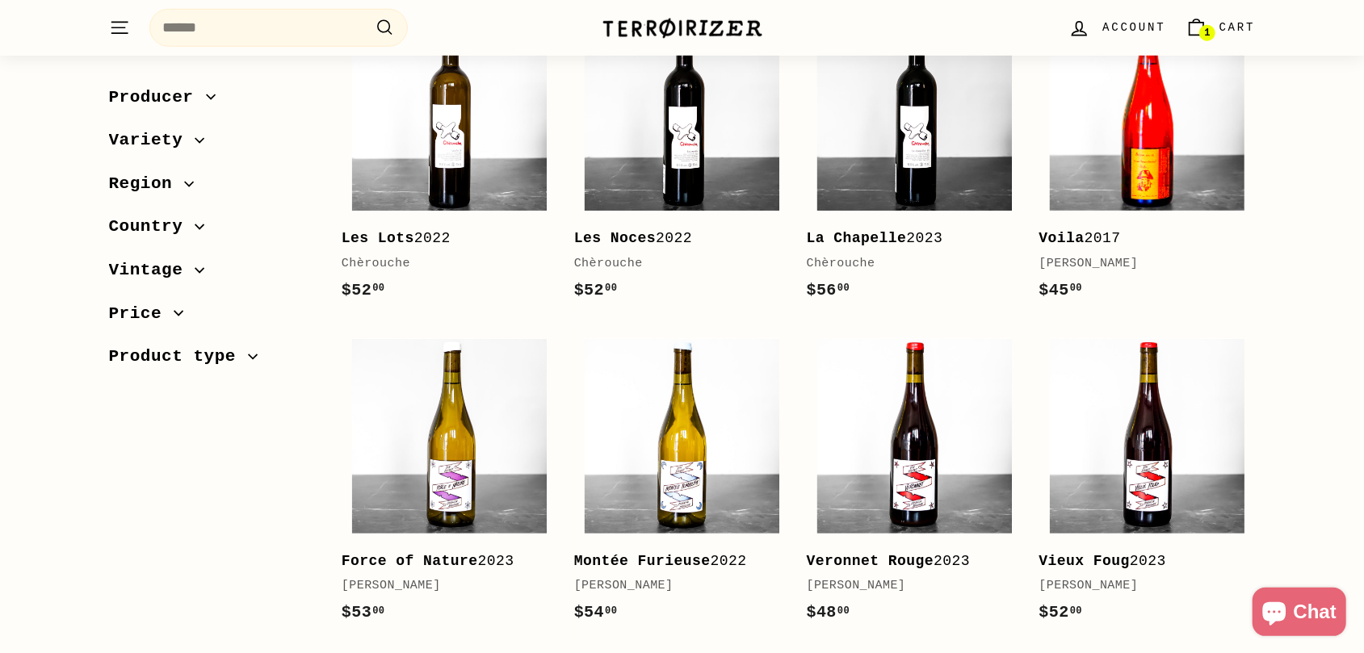
click at [1123, 135] on img at bounding box center [1147, 113] width 195 height 195
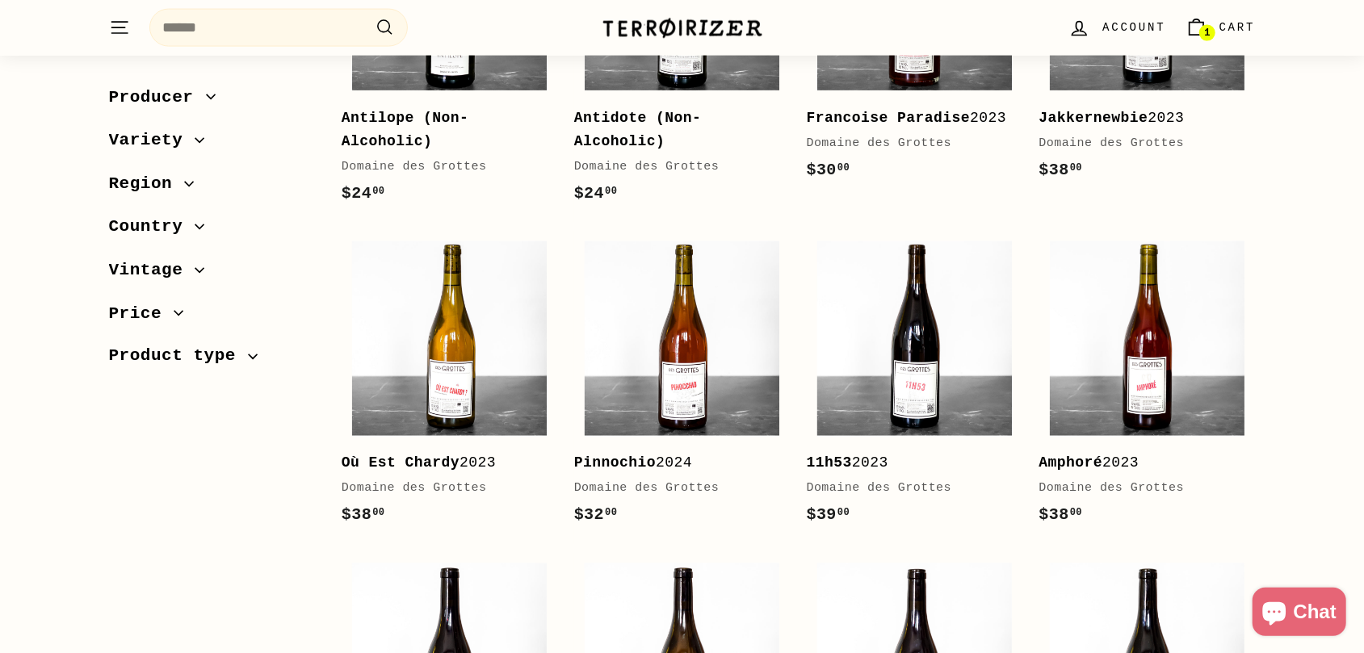
scroll to position [1763, 0]
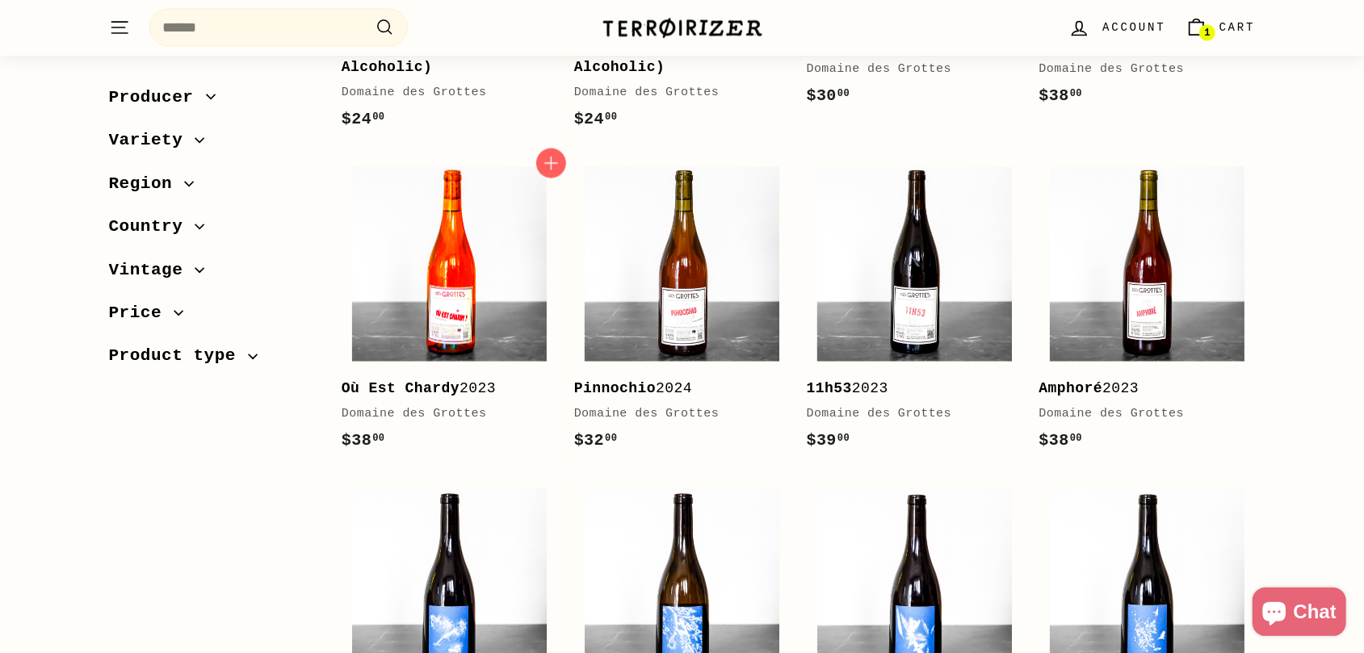
click at [434, 294] on img at bounding box center [449, 264] width 195 height 195
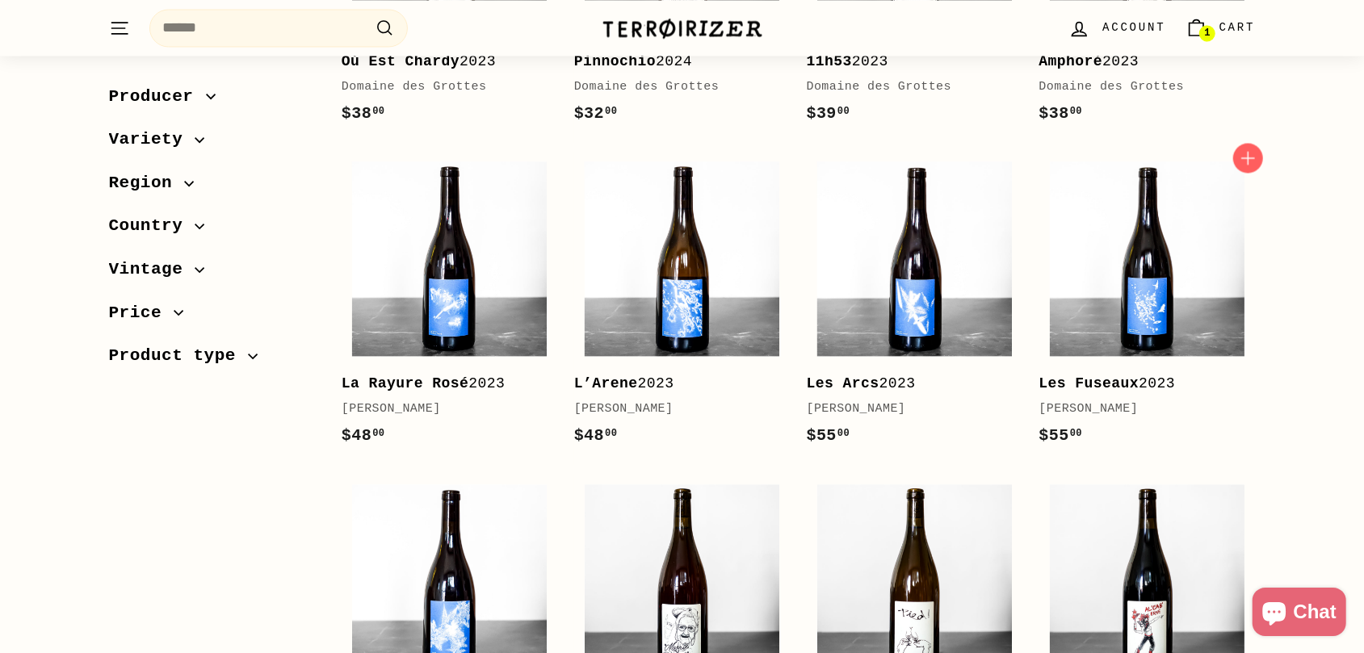
scroll to position [2099, 0]
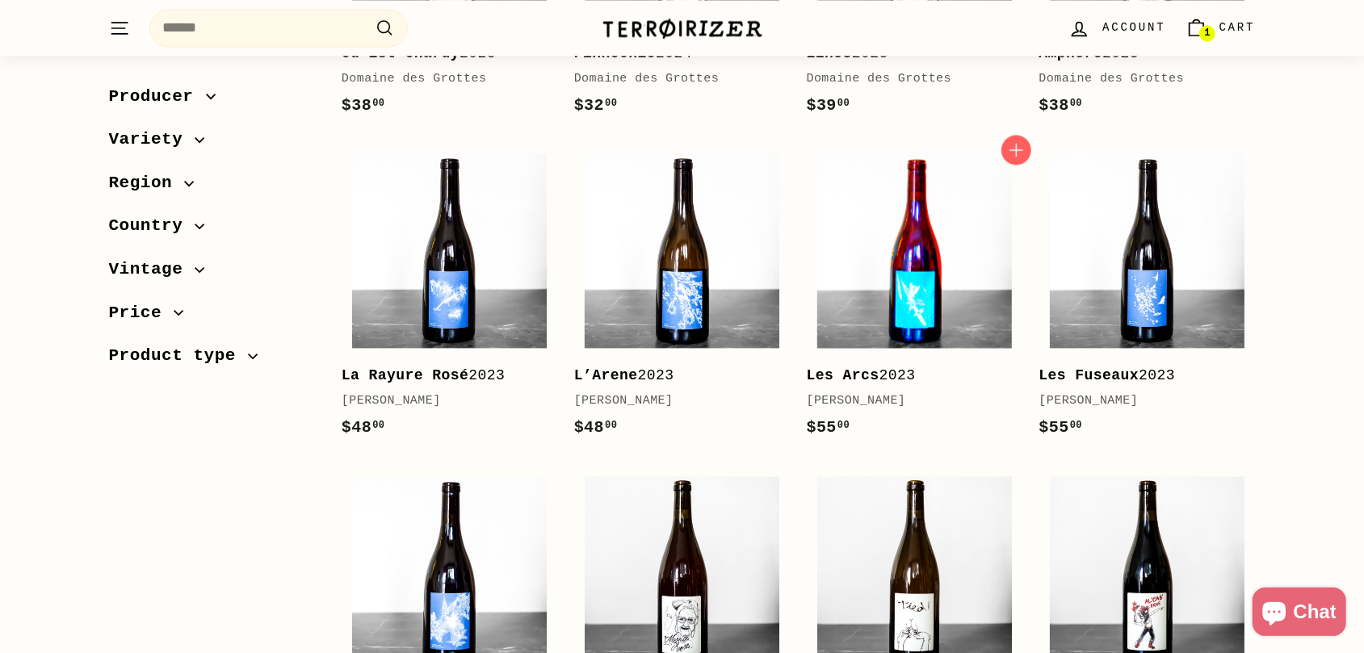
click at [918, 261] on img at bounding box center [914, 250] width 195 height 195
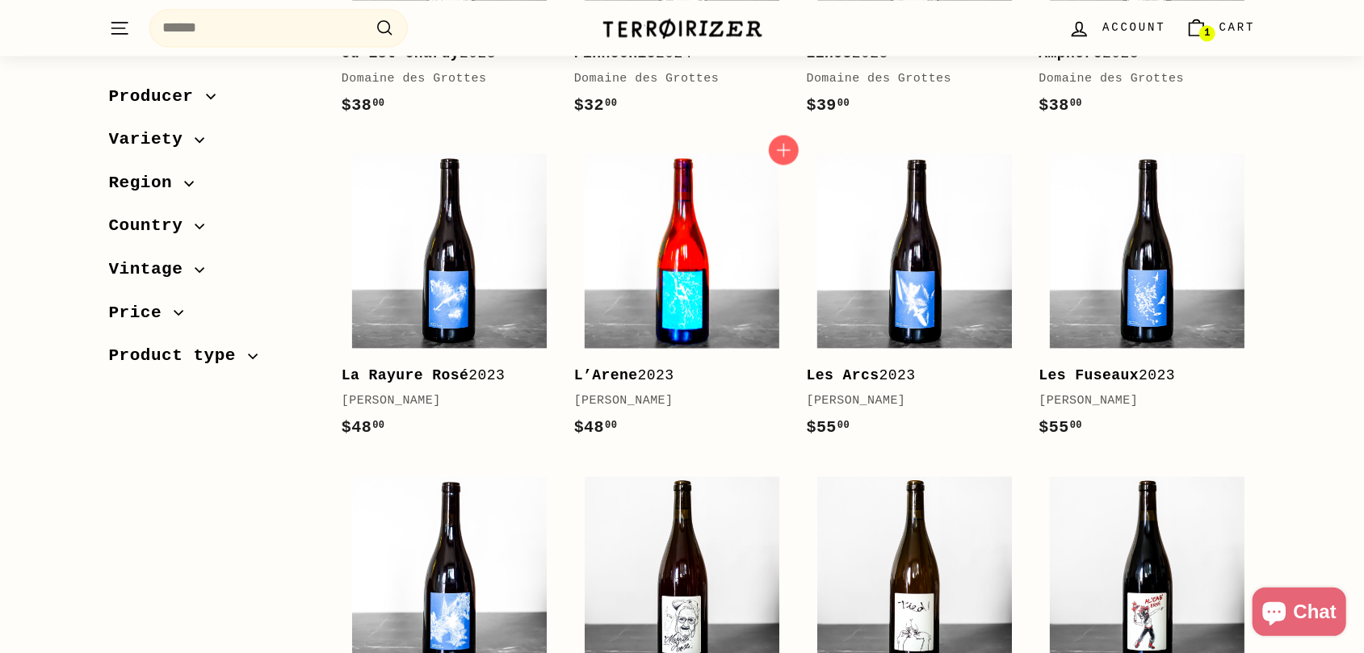
click at [659, 261] on img at bounding box center [681, 250] width 195 height 195
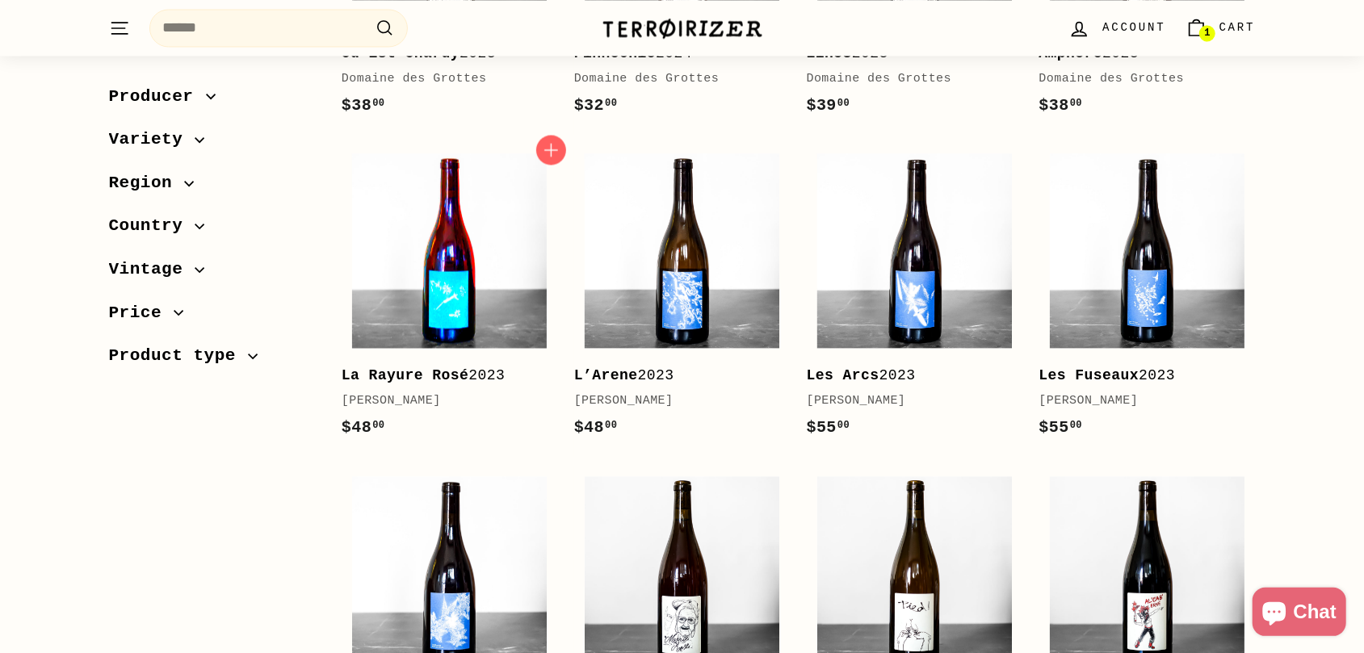
click at [458, 272] on img at bounding box center [449, 250] width 195 height 195
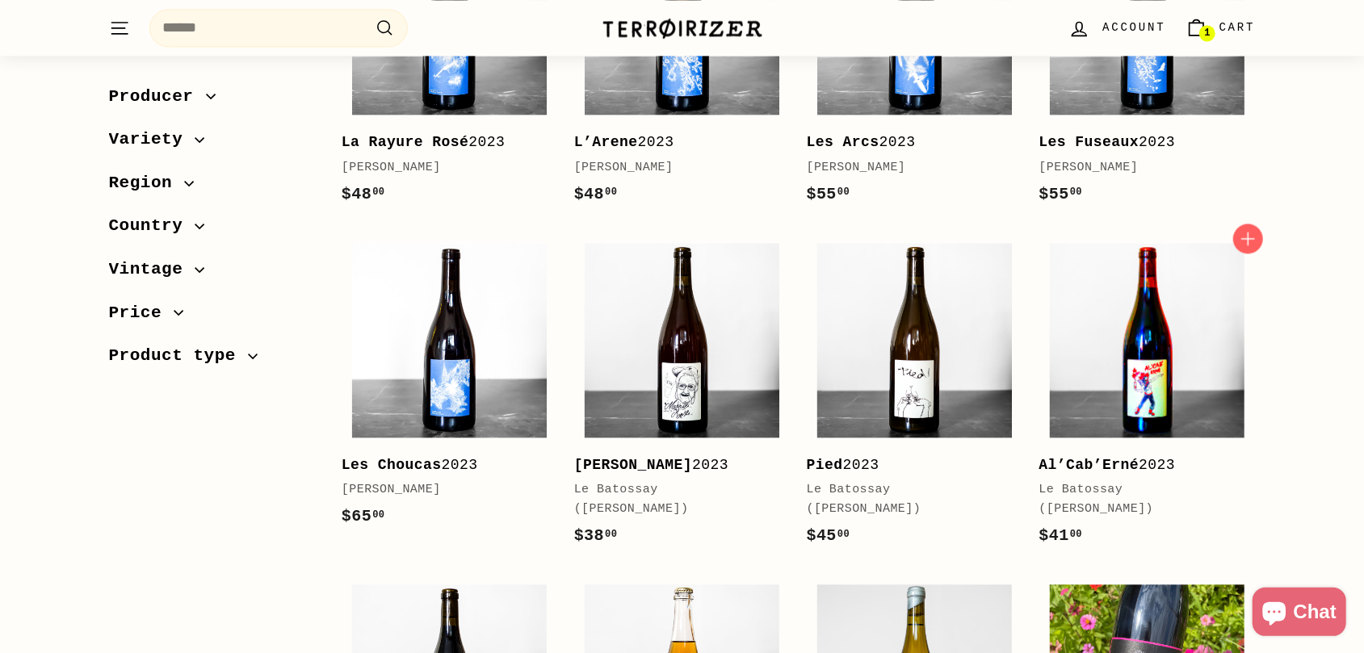
scroll to position [2351, 0]
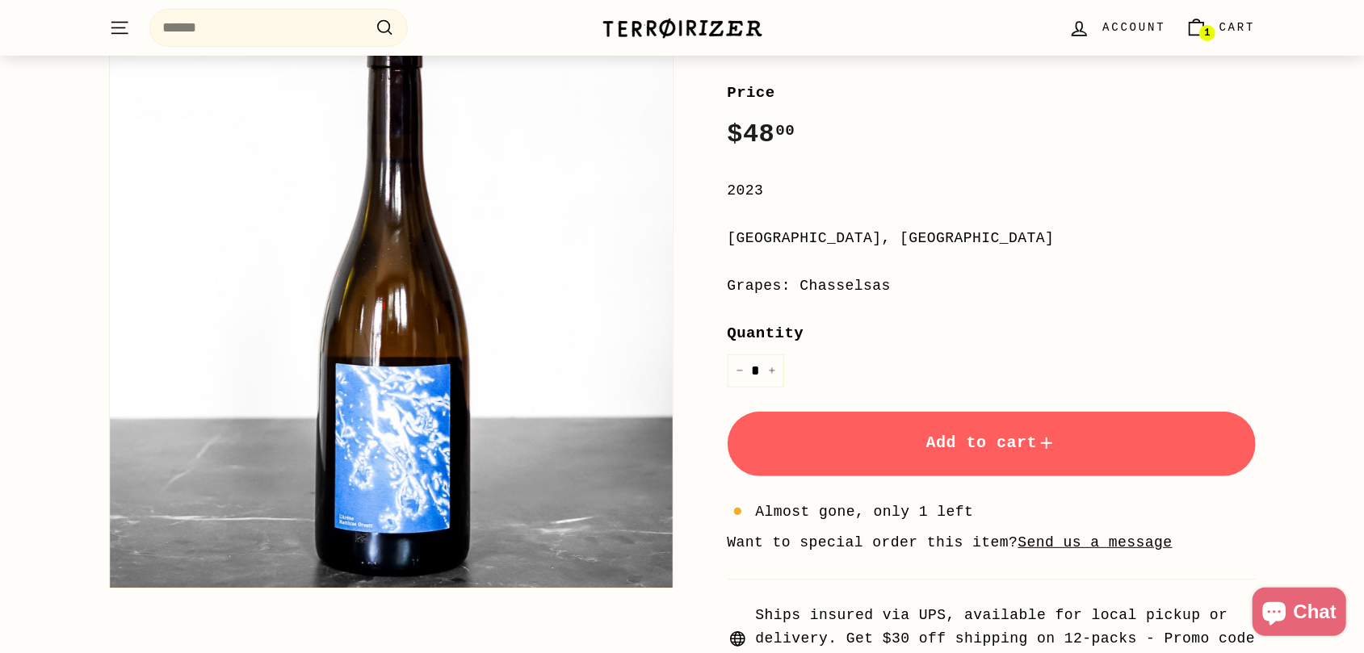
scroll to position [252, 0]
